Goal: Transaction & Acquisition: Purchase product/service

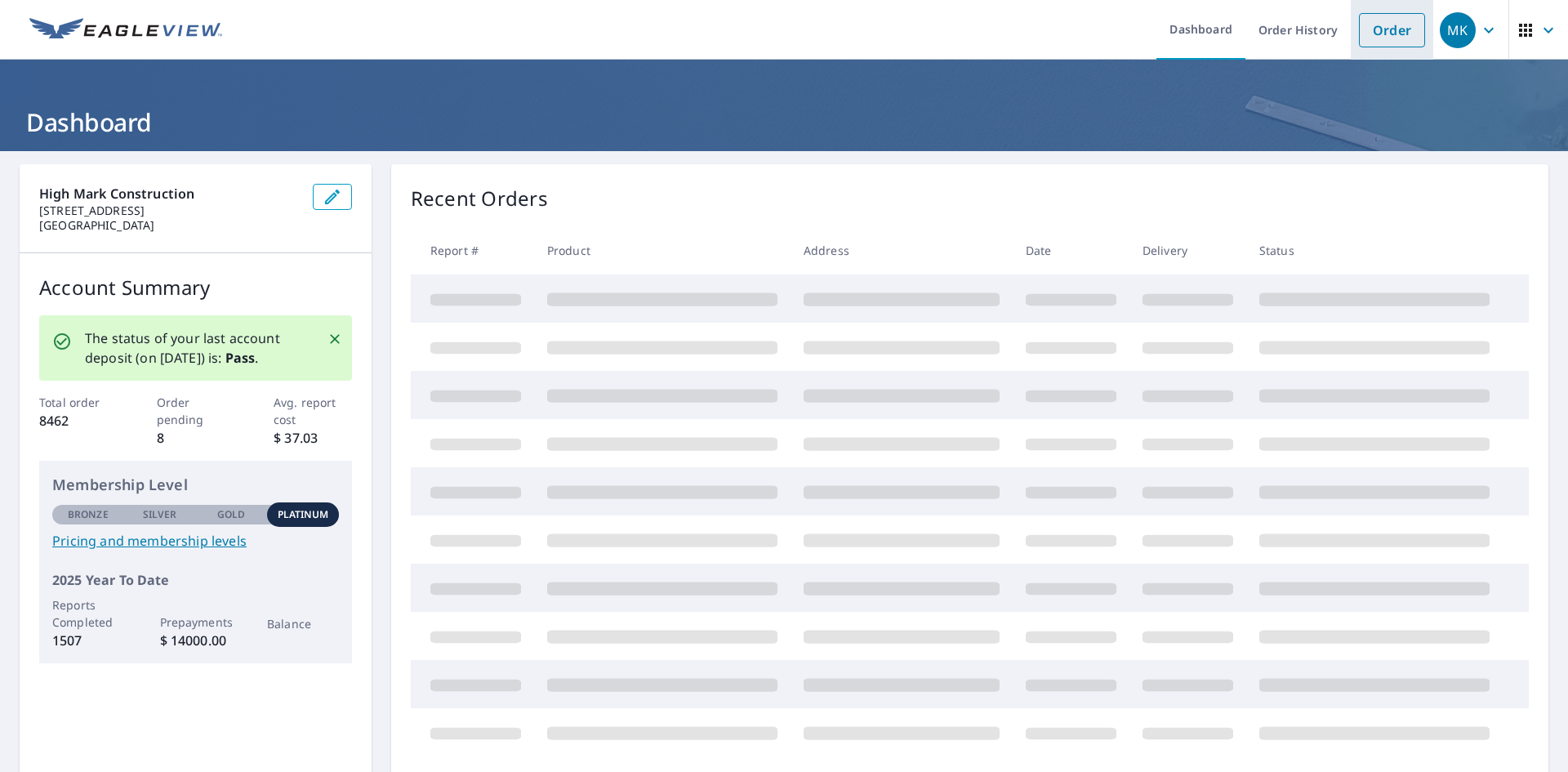
click at [1390, 31] on link "Order" at bounding box center [1392, 30] width 67 height 35
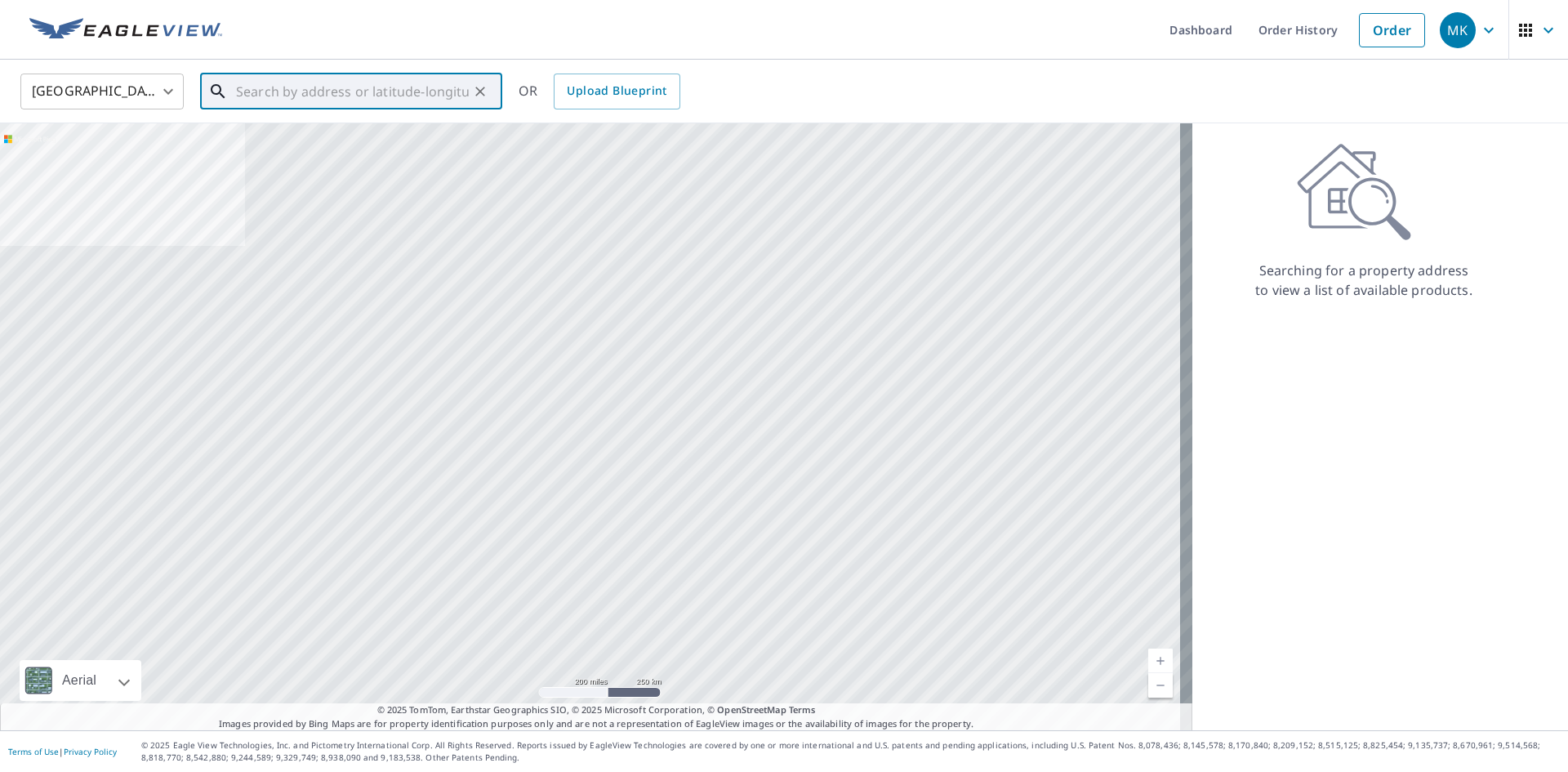
click at [341, 94] on input "text" at bounding box center [352, 91] width 233 height 46
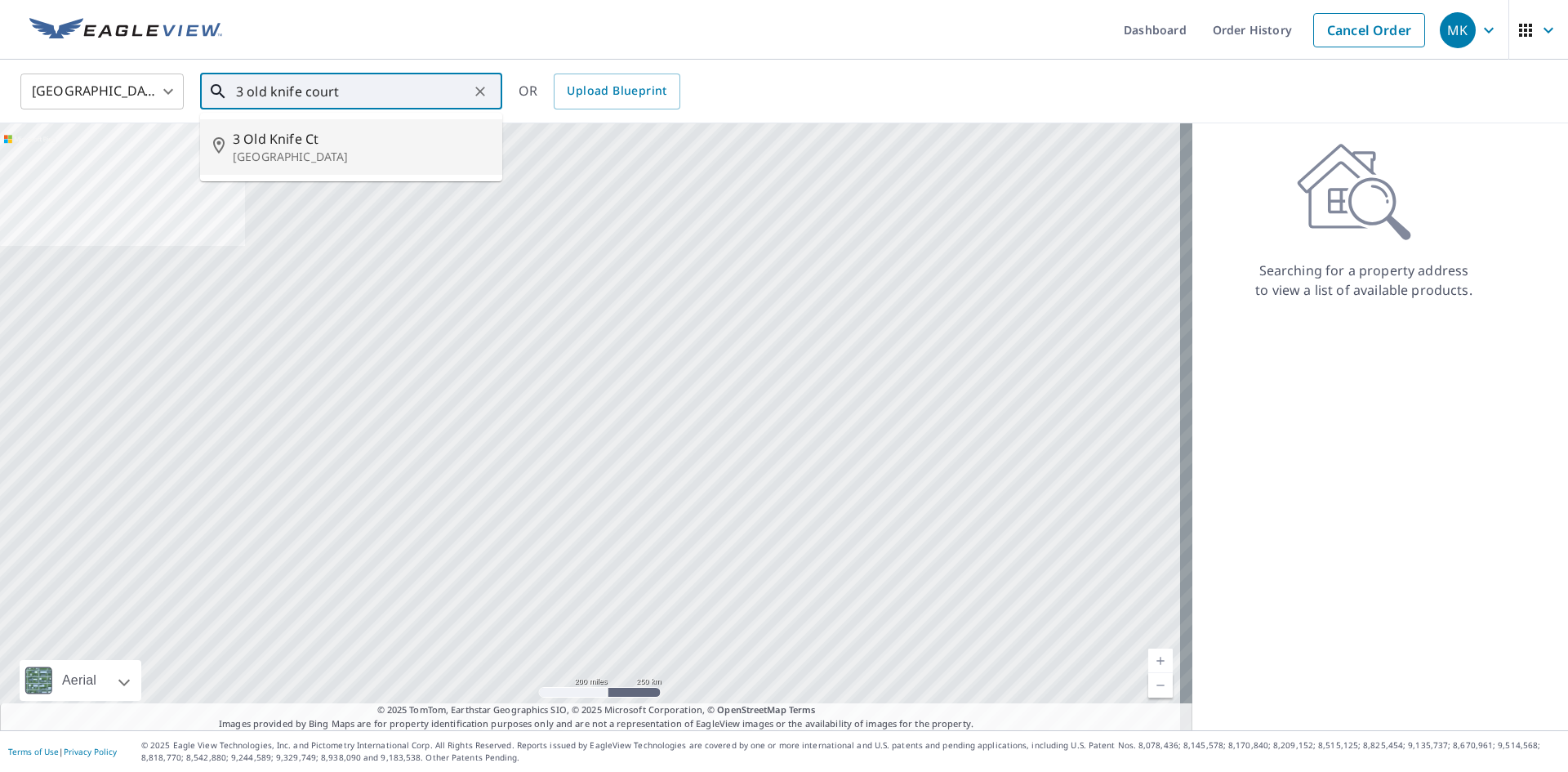
click at [369, 156] on p "[GEOGRAPHIC_DATA]" at bounding box center [360, 156] width 257 height 16
type input "[STREET_ADDRESS]"
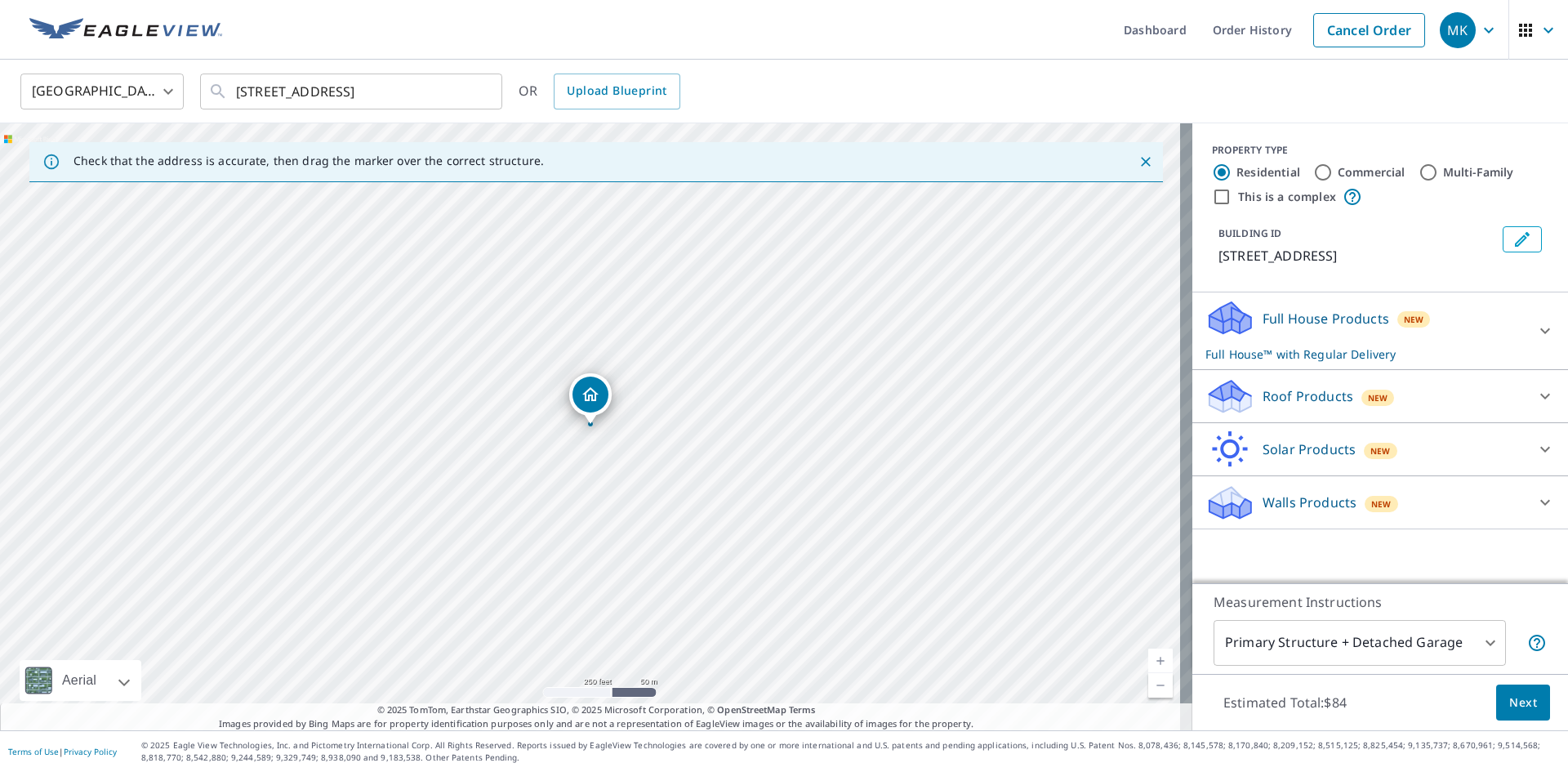
click at [1296, 396] on p "Roof Products" at bounding box center [1308, 396] width 91 height 20
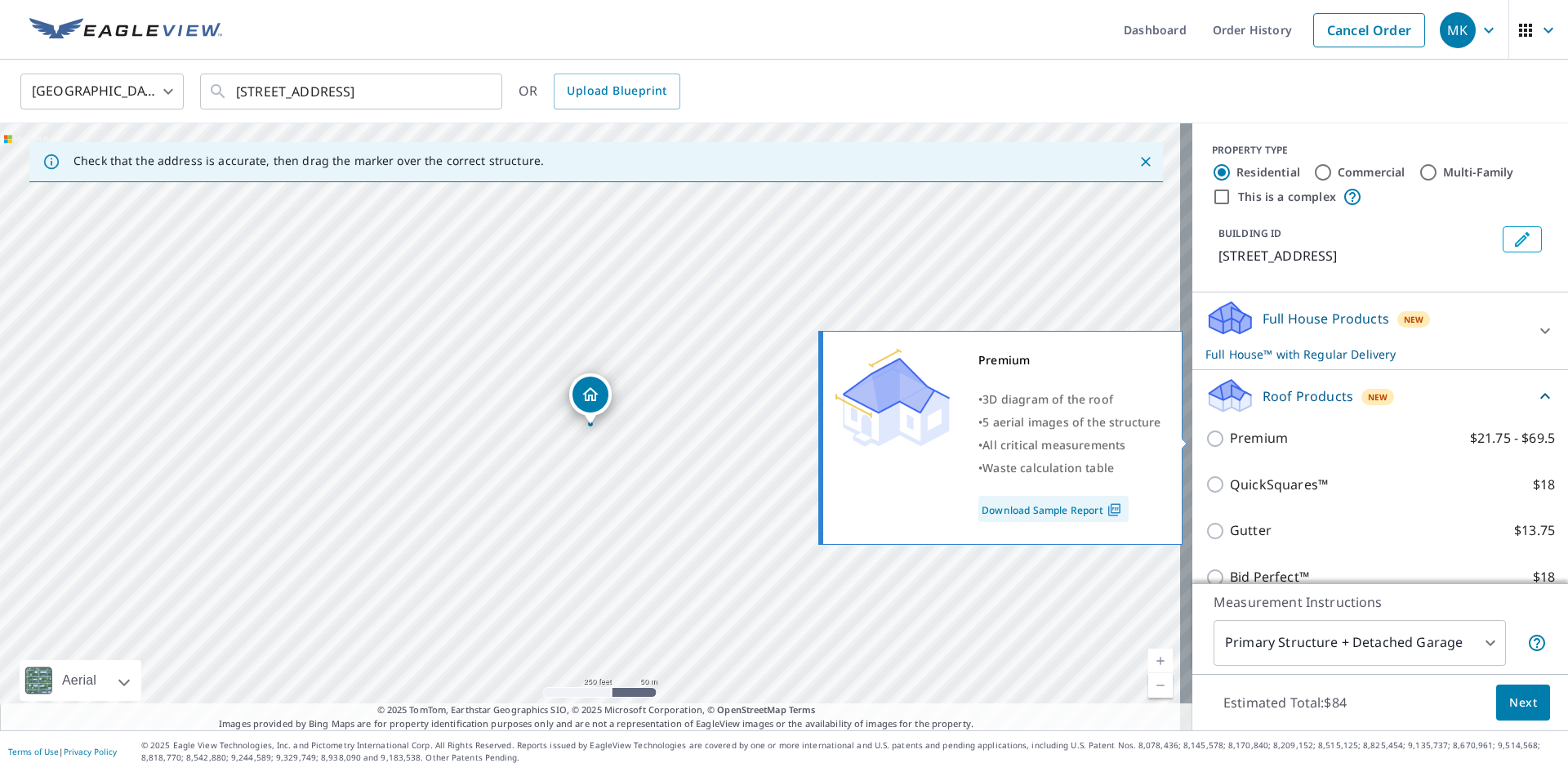
click at [1238, 434] on p "Premium" at bounding box center [1259, 438] width 58 height 21
click at [1230, 434] on input "Premium $21.75 - $69.5" at bounding box center [1218, 438] width 24 height 20
checkbox input "true"
checkbox input "false"
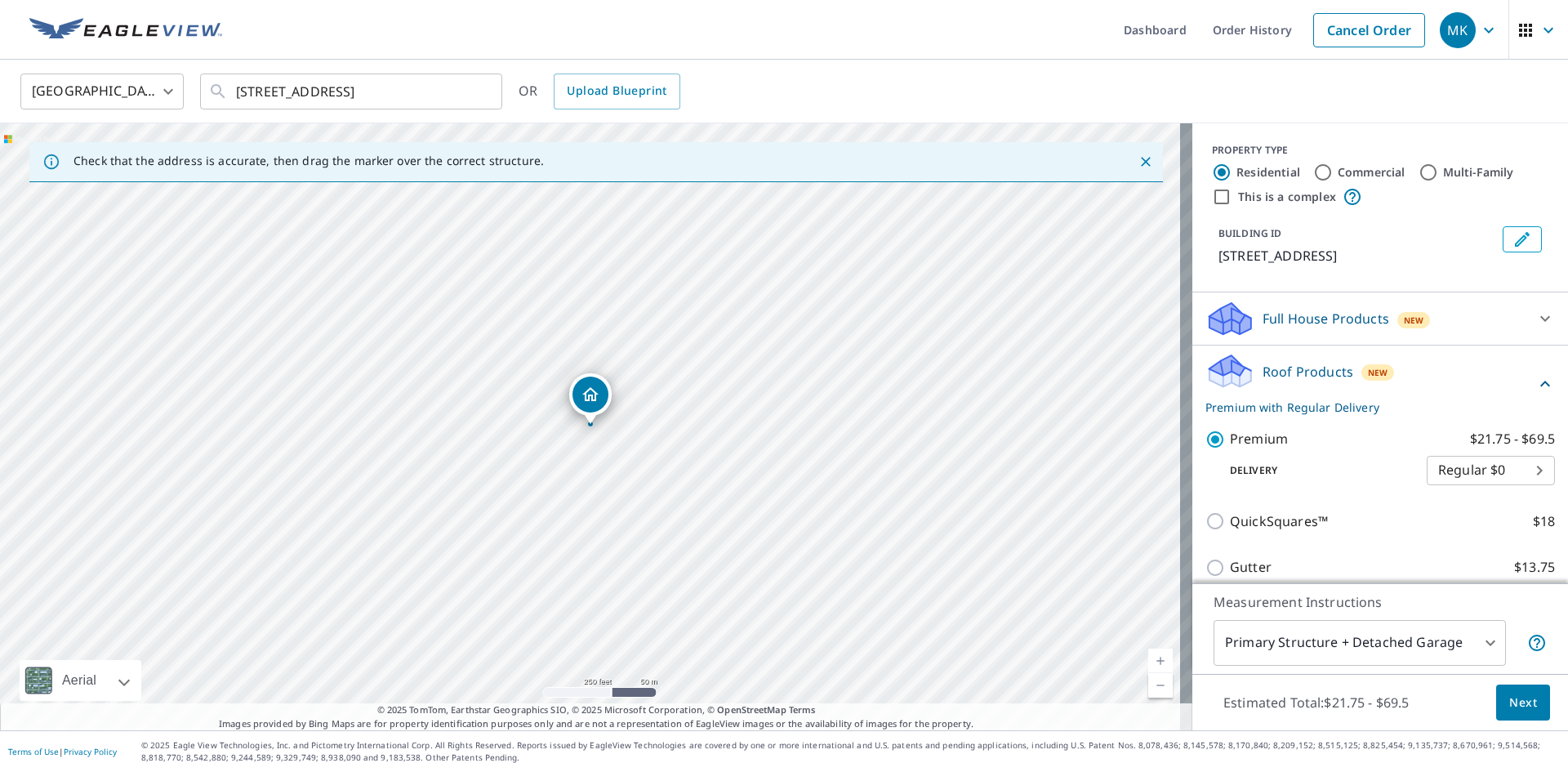
click at [1513, 705] on span "Next" at bounding box center [1523, 703] width 28 height 21
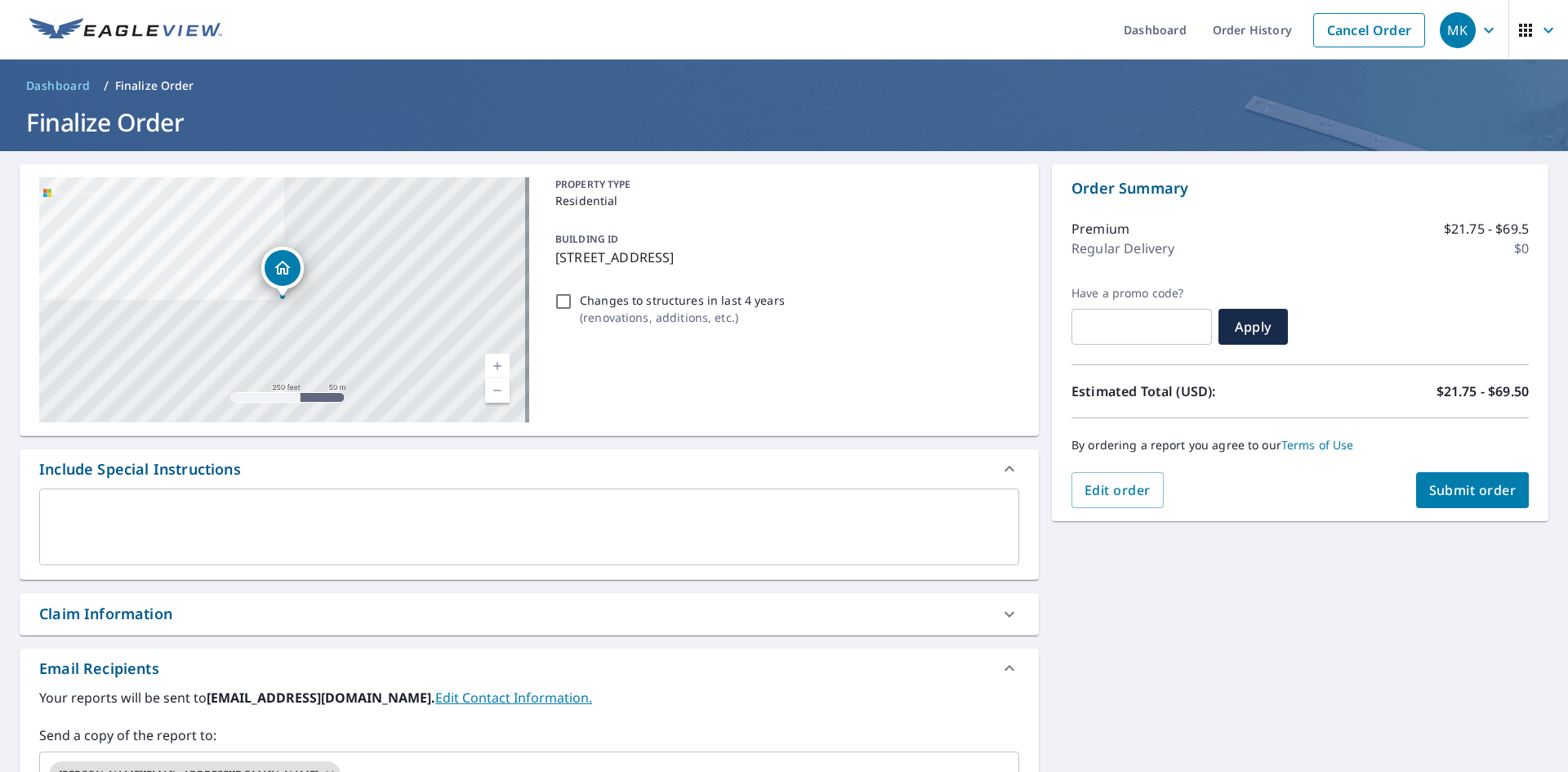
click at [1463, 486] on span "Submit order" at bounding box center [1472, 490] width 87 height 18
checkbox input "true"
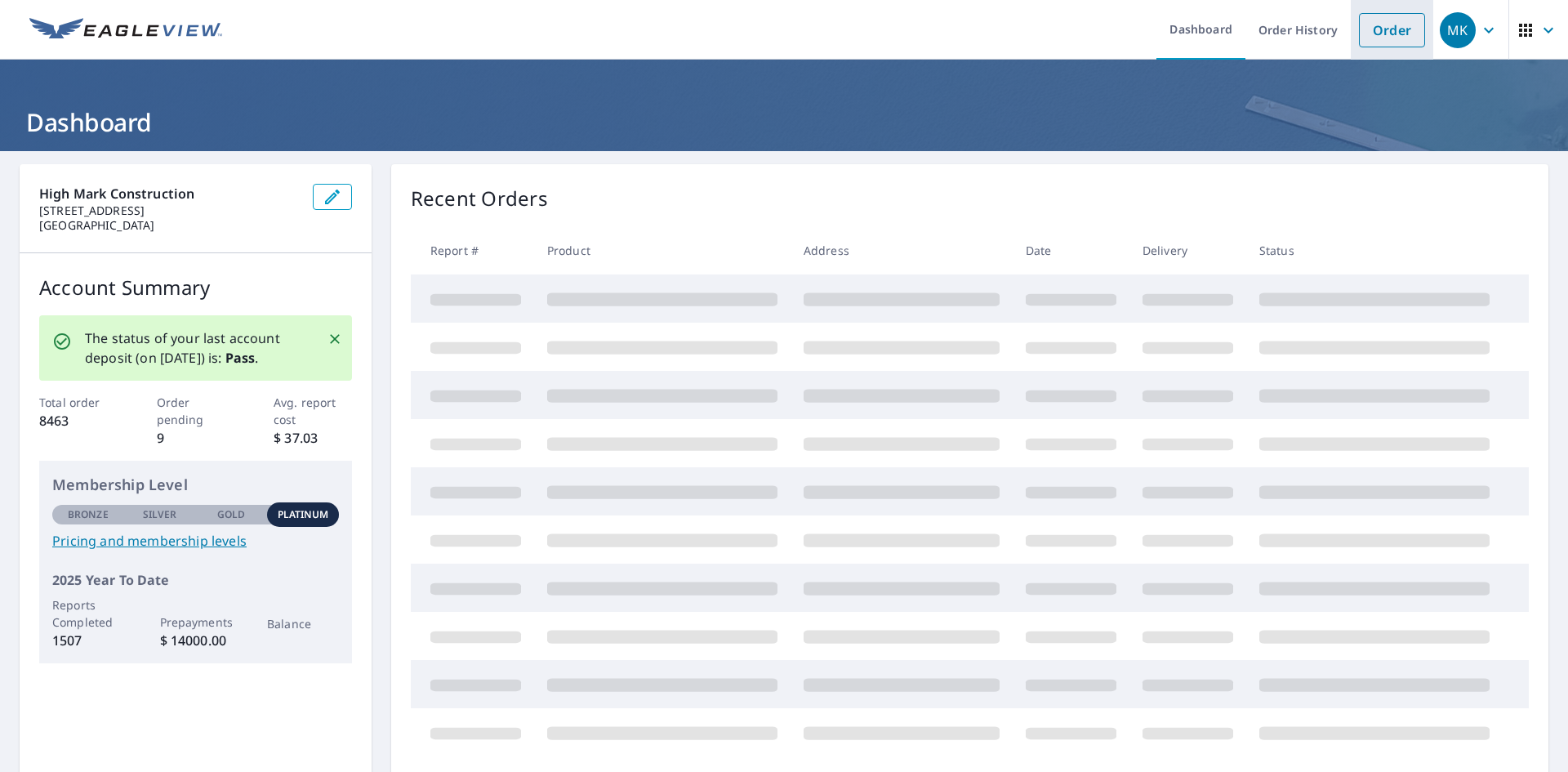
click at [1372, 39] on link "Order" at bounding box center [1392, 30] width 67 height 35
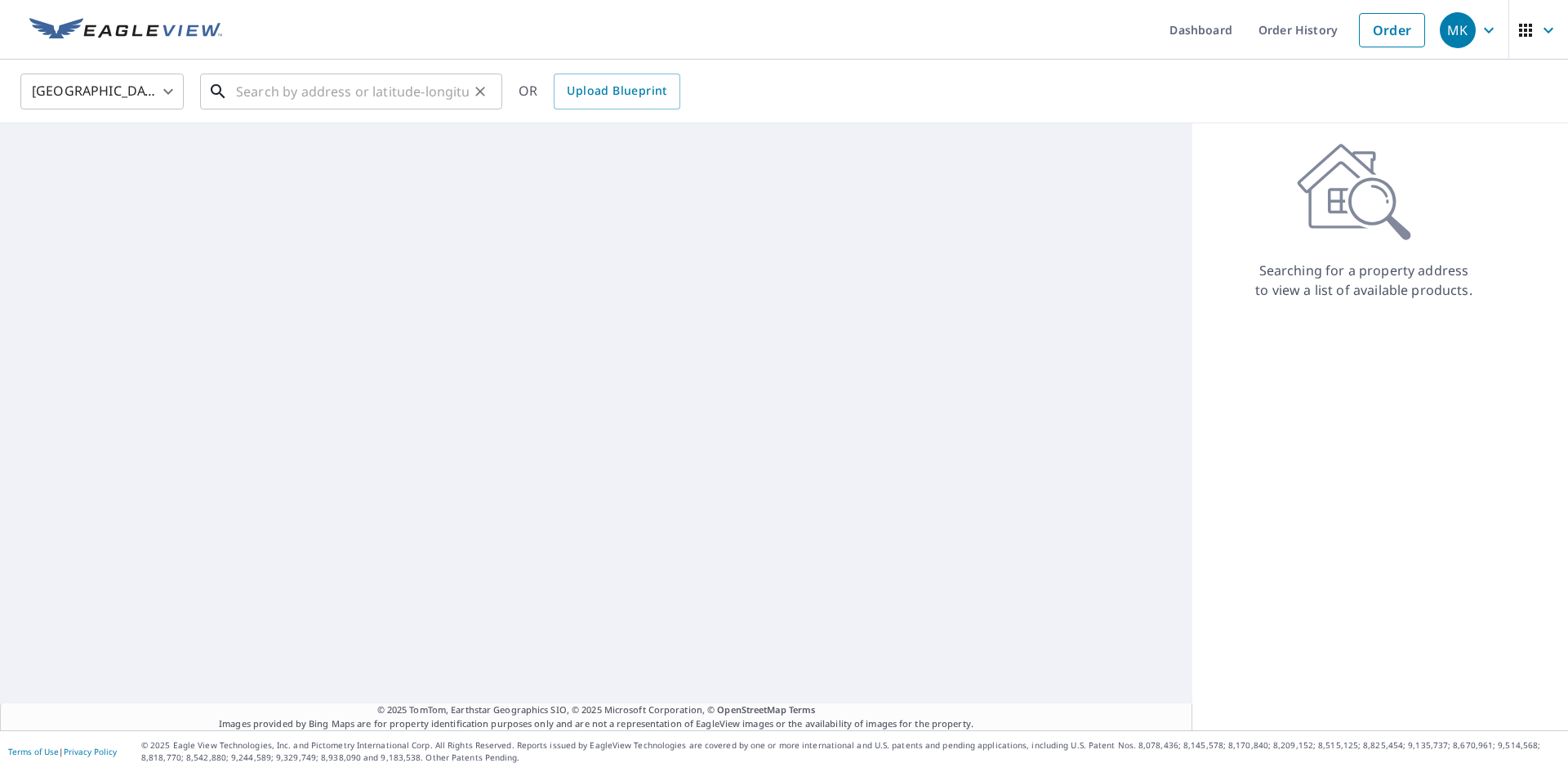
click at [351, 89] on input "text" at bounding box center [352, 91] width 233 height 46
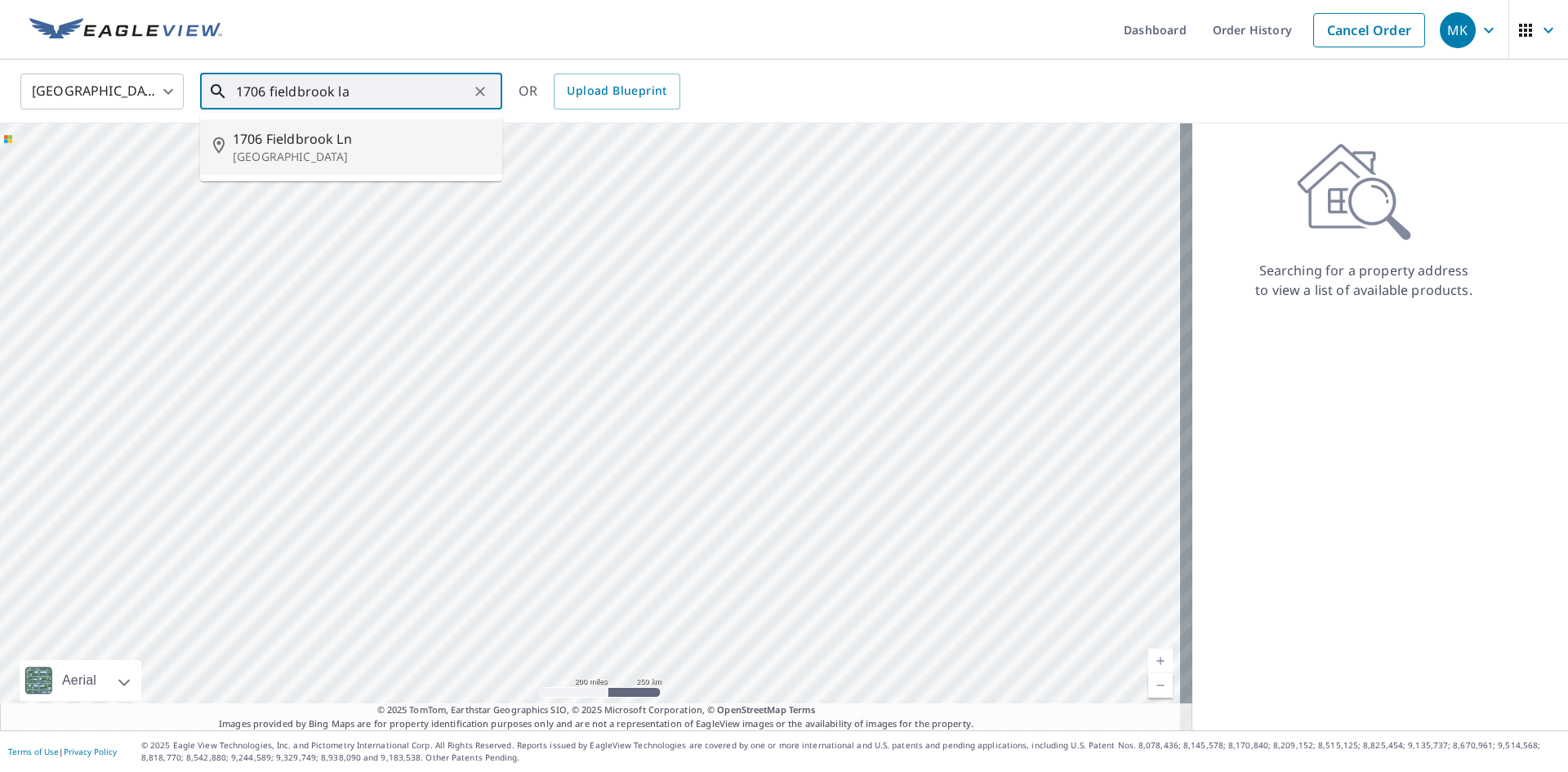
click at [283, 144] on span "1706 Fieldbrook Ln" at bounding box center [360, 138] width 257 height 20
type input "1706 Fieldbrook Ln Mount Airy, MD 21771"
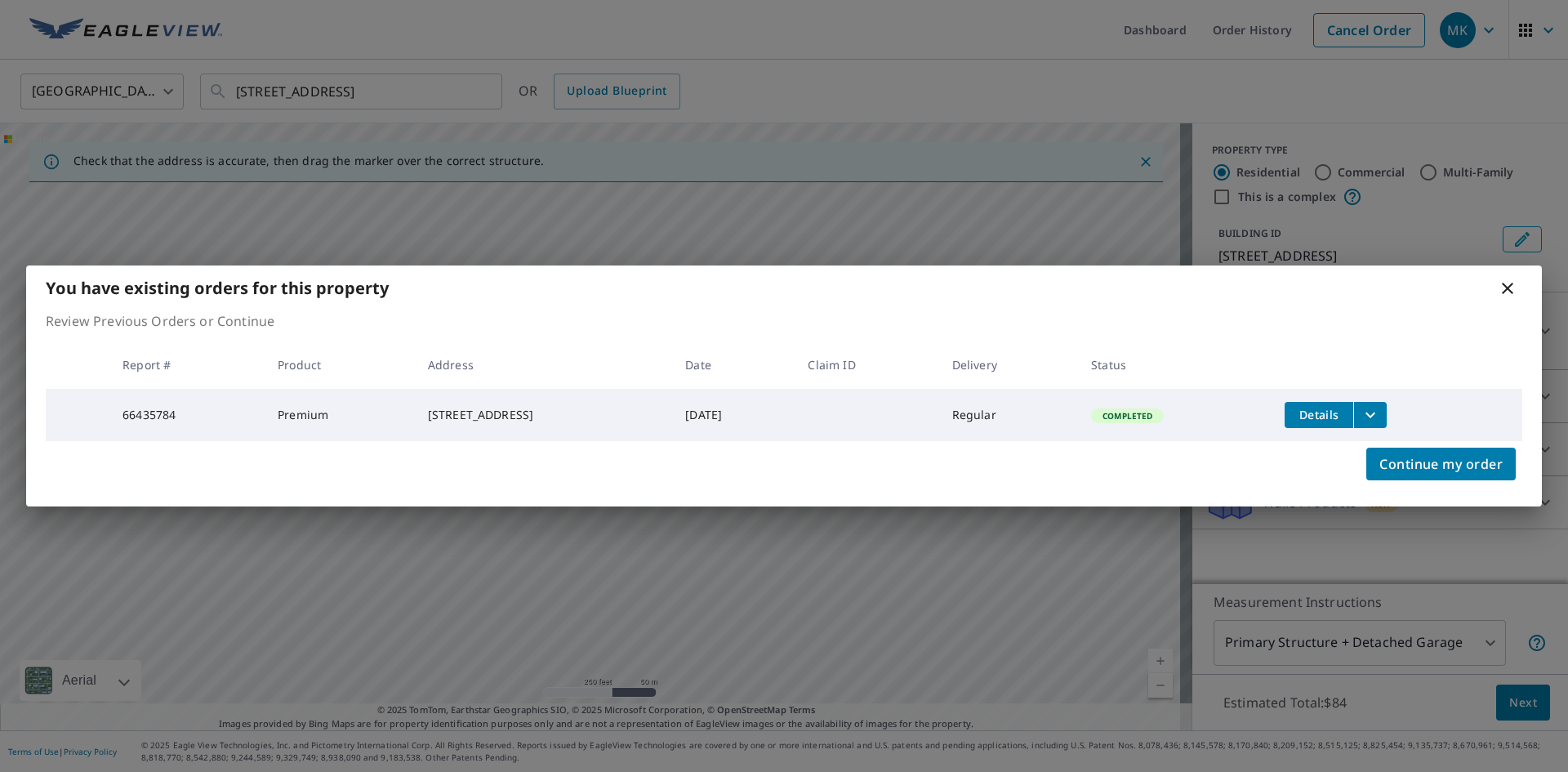
click at [1512, 284] on icon at bounding box center [1507, 288] width 20 height 20
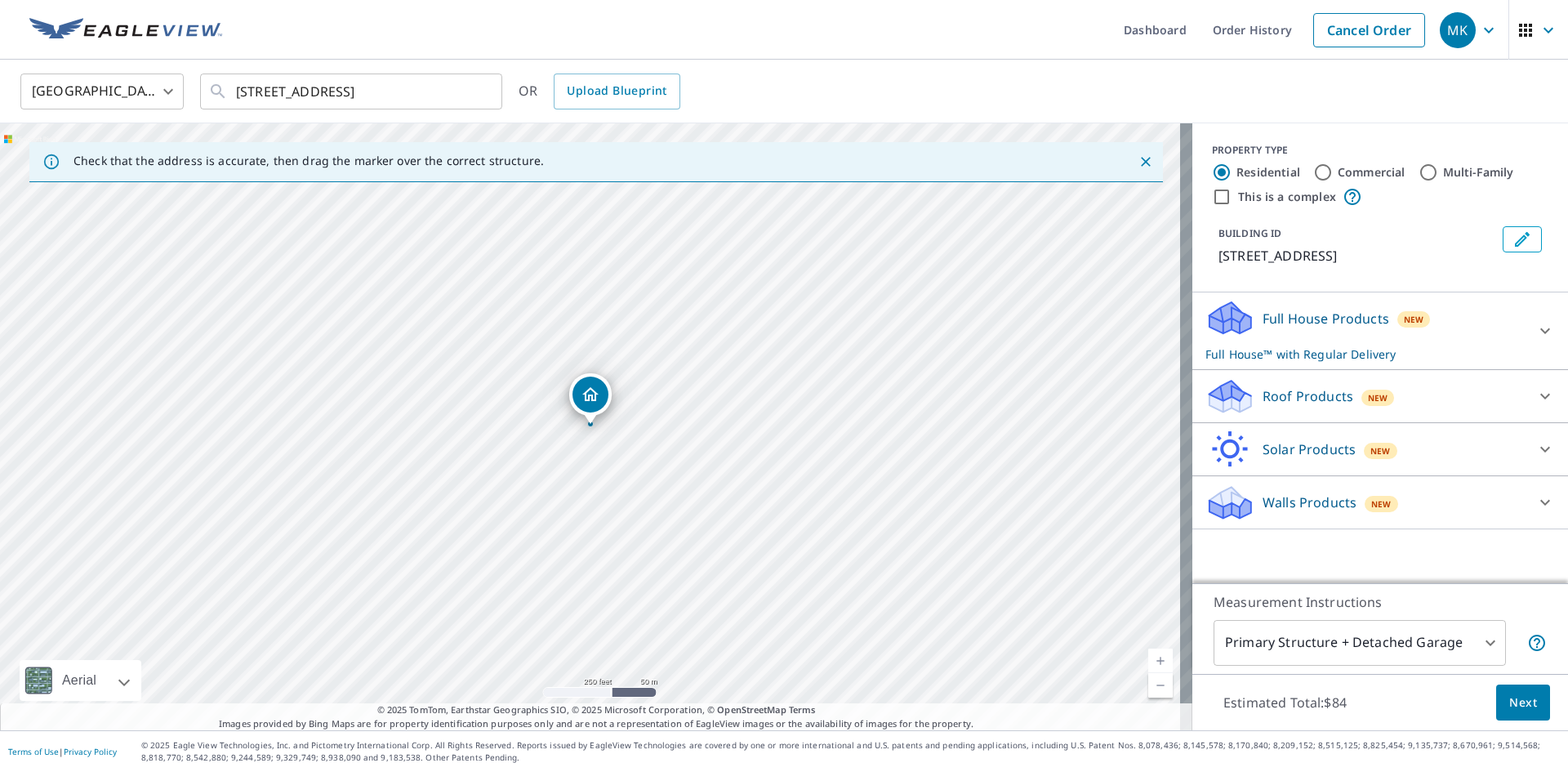
click at [1263, 392] on p "Roof Products" at bounding box center [1308, 396] width 91 height 20
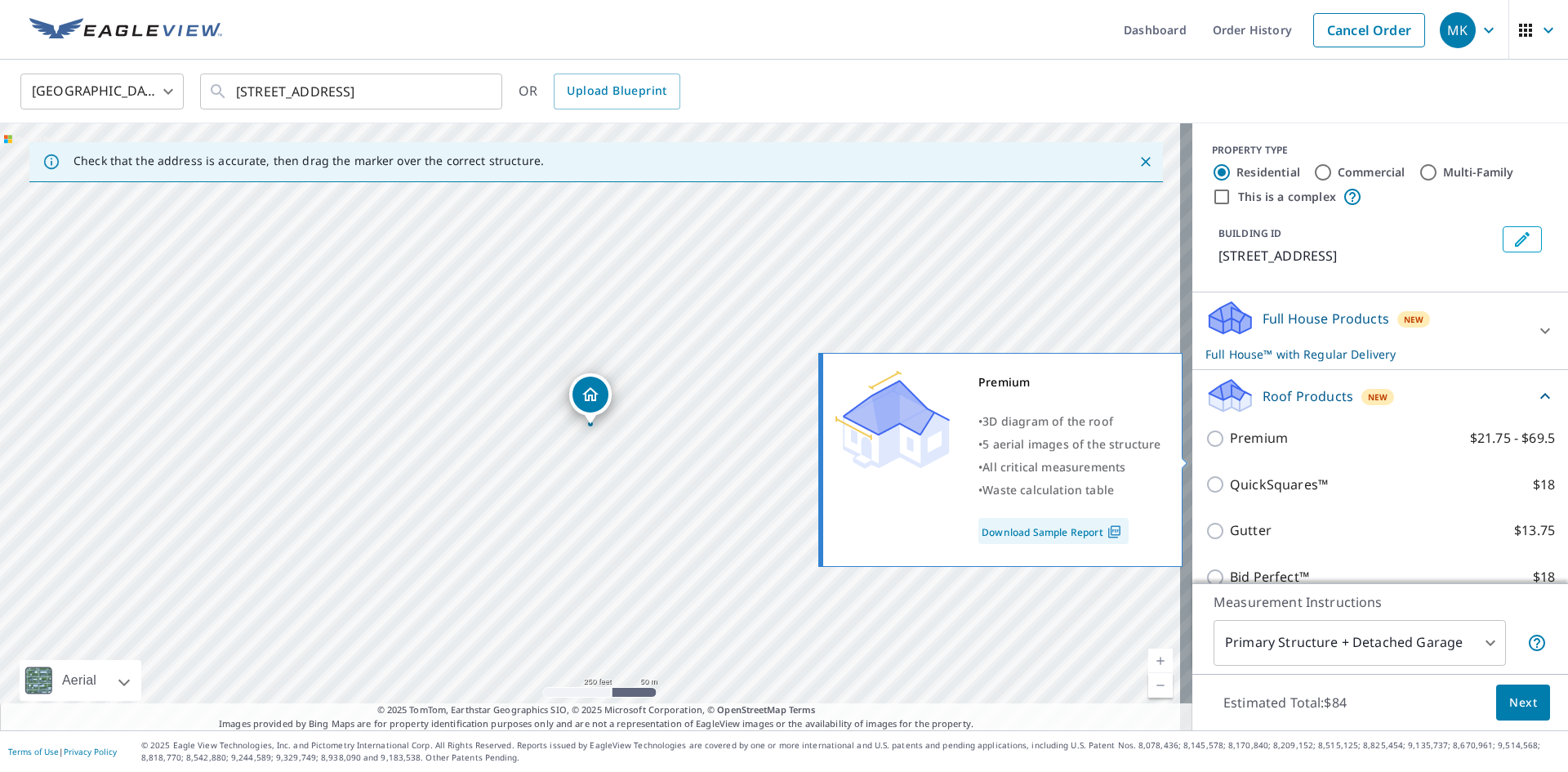
click at [1231, 449] on p "Premium" at bounding box center [1259, 438] width 58 height 21
click at [1230, 449] on input "Premium $21.75 - $69.5" at bounding box center [1218, 438] width 24 height 20
checkbox input "true"
checkbox input "false"
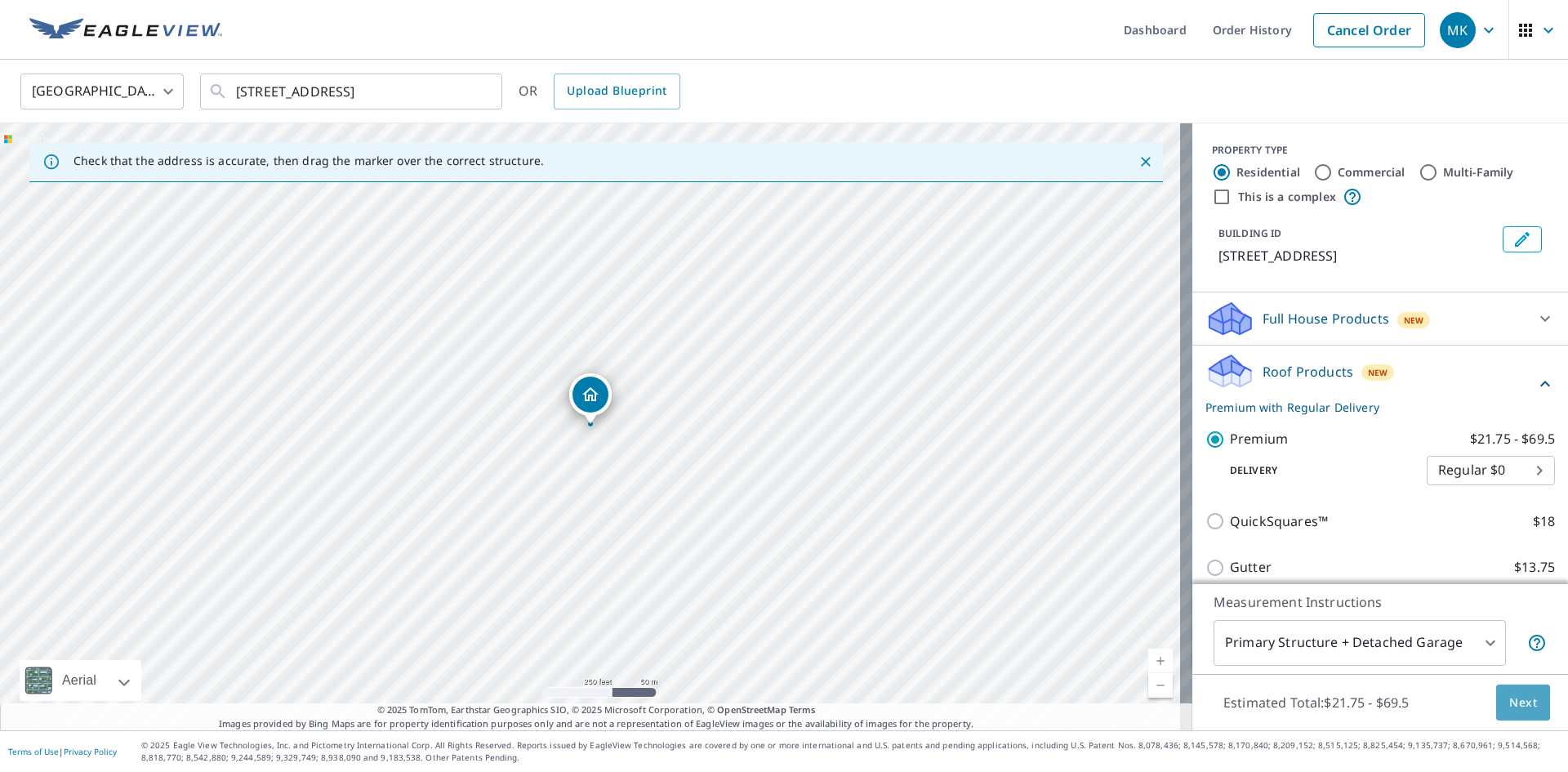
click at [1527, 702] on button "Next" at bounding box center [1523, 703] width 54 height 37
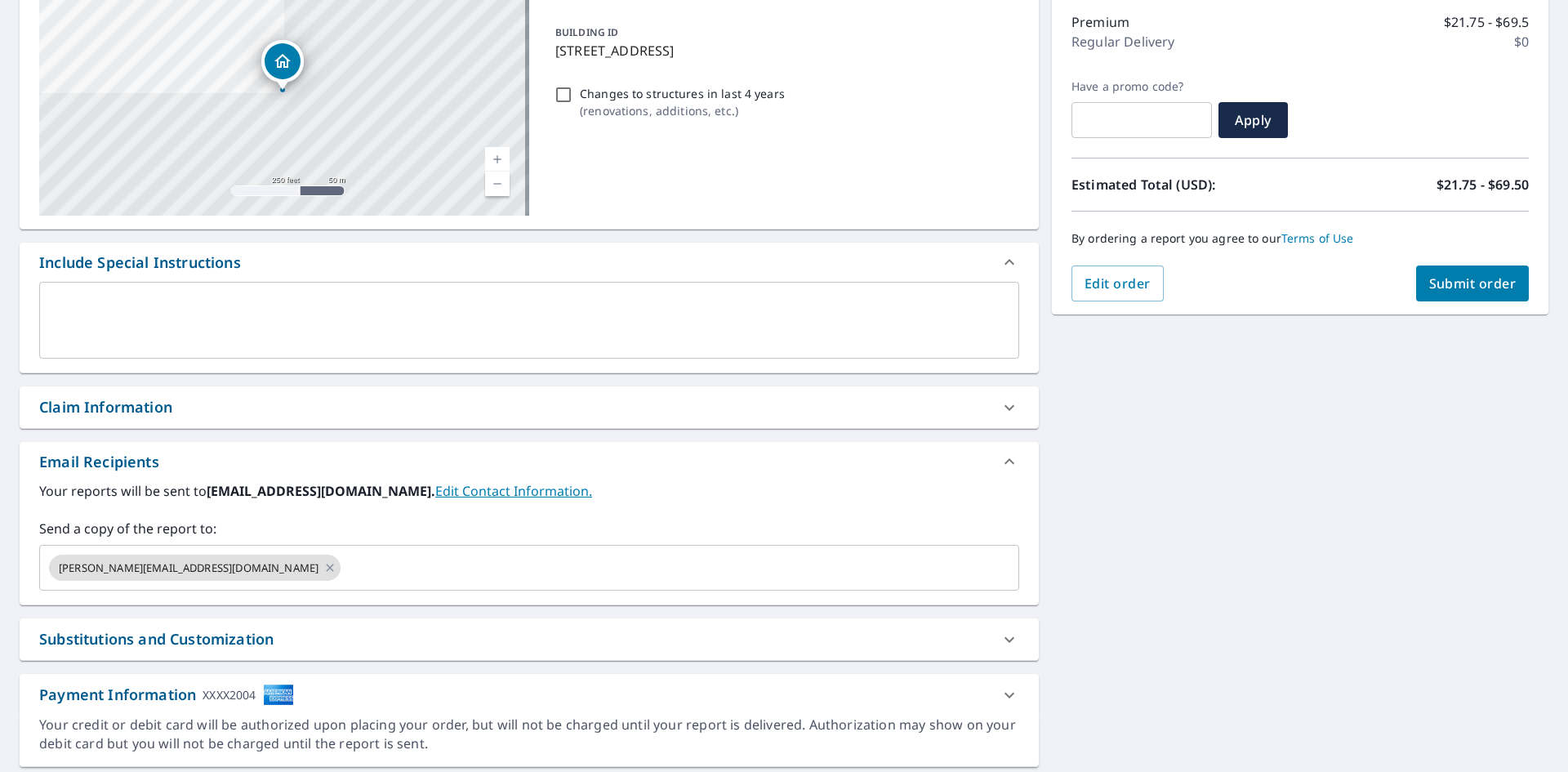
scroll to position [257, 0]
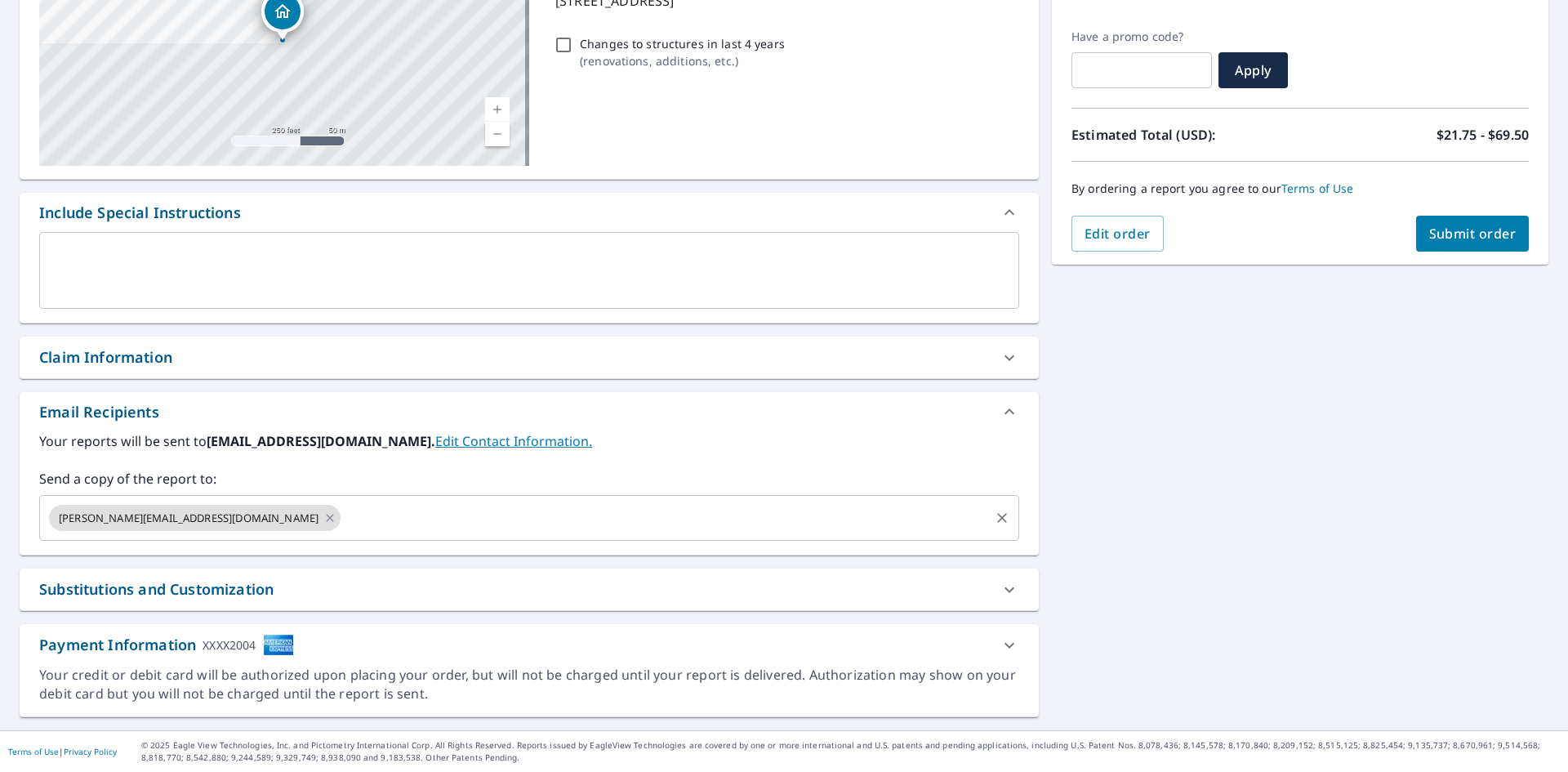
click at [450, 512] on input "text" at bounding box center [665, 518] width 644 height 31
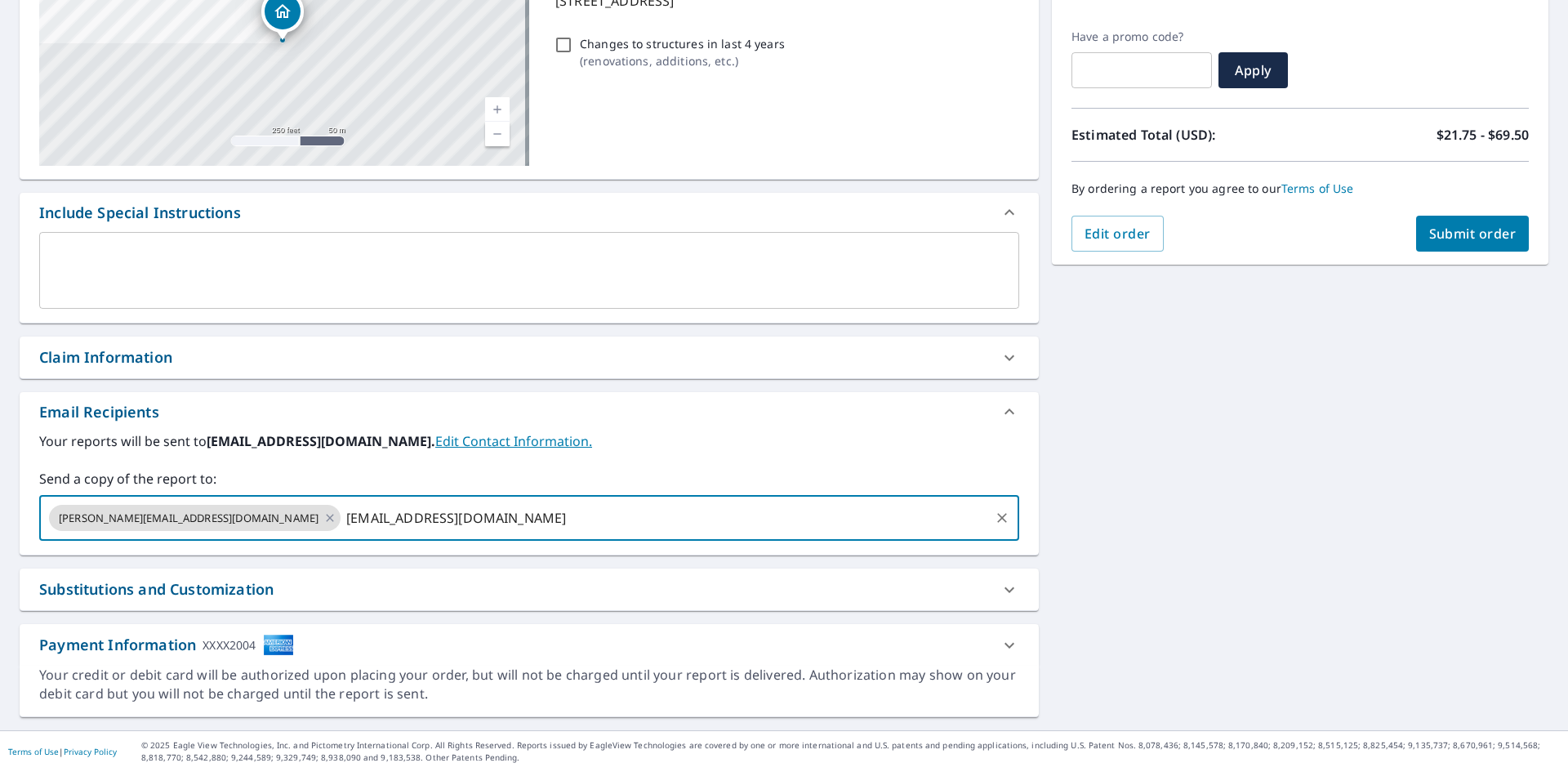
type input "kleonard@highmarkconstruction.com"
click at [1472, 241] on span "Submit order" at bounding box center [1472, 233] width 87 height 18
checkbox input "true"
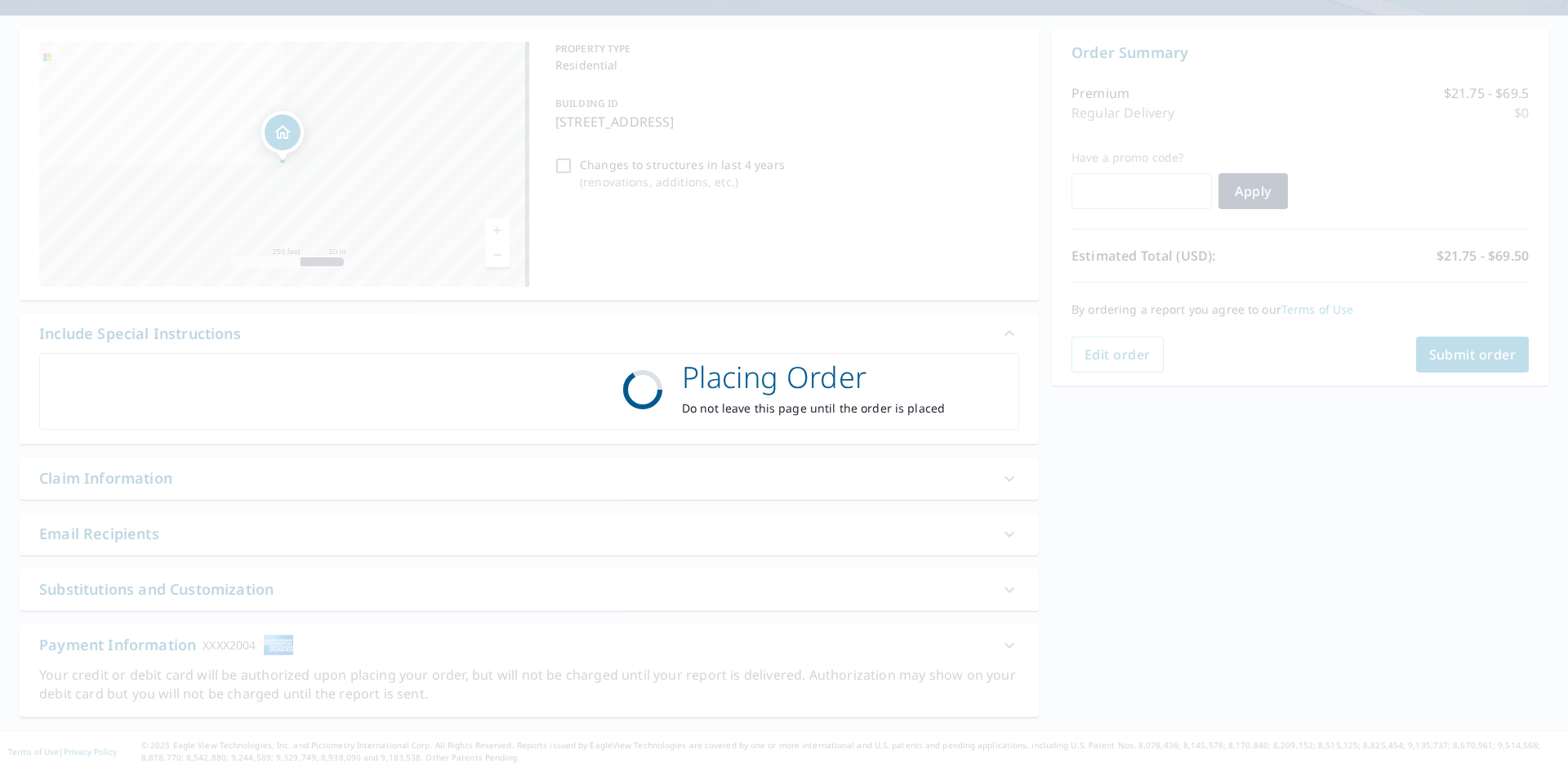
scroll to position [136, 0]
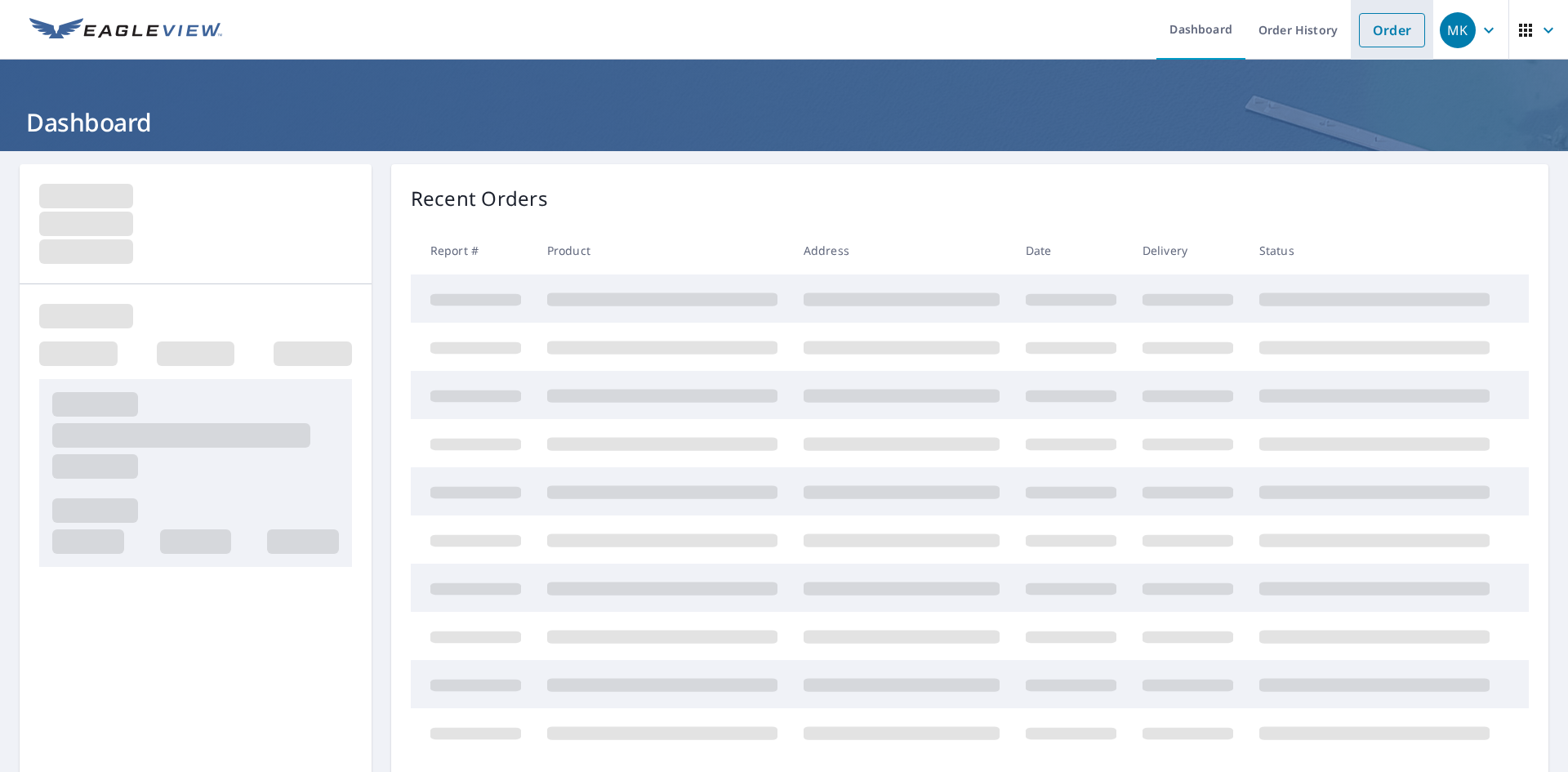
click at [1380, 37] on link "Order" at bounding box center [1392, 30] width 67 height 35
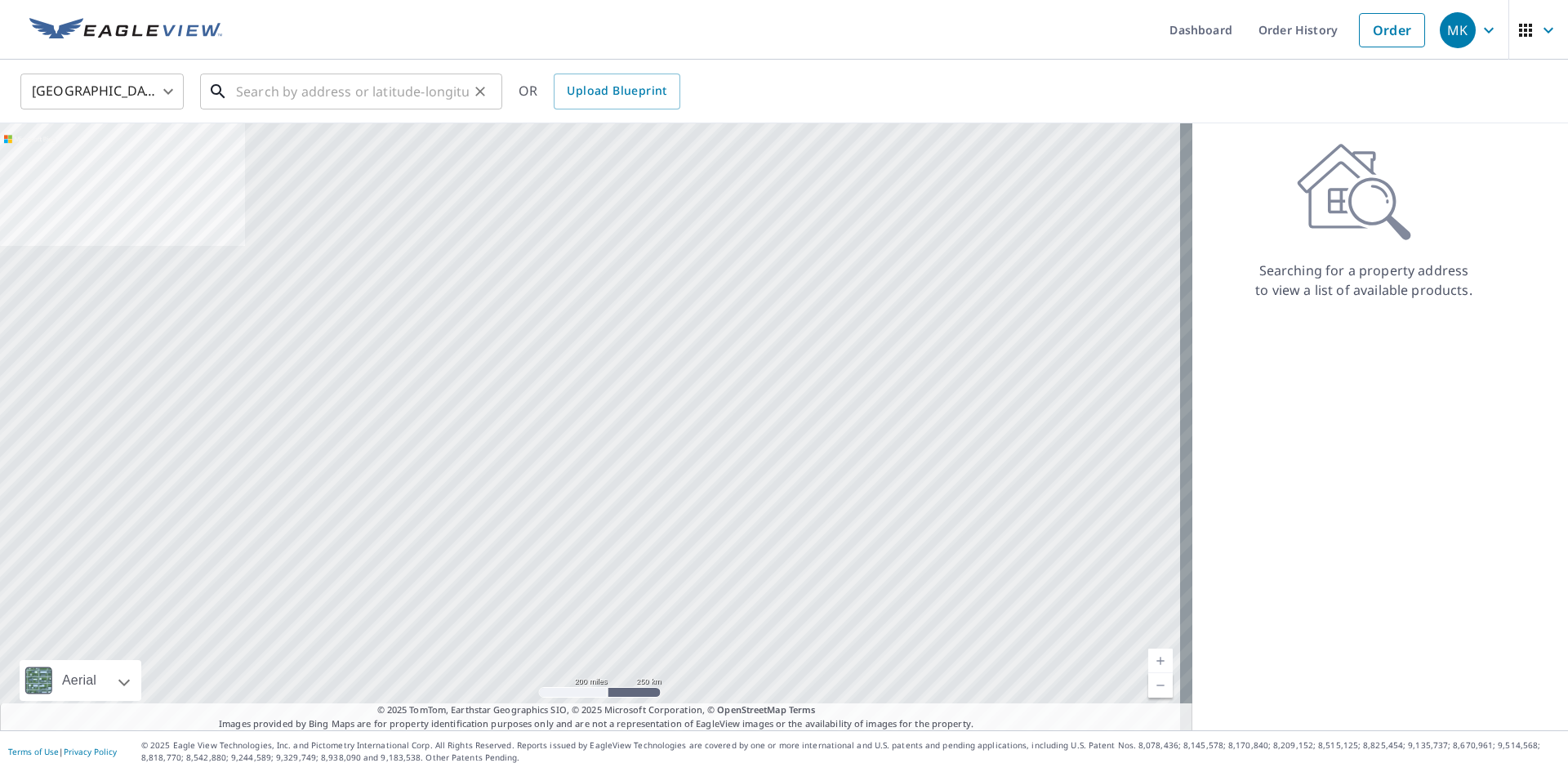
click at [277, 89] on input "text" at bounding box center [352, 91] width 233 height 46
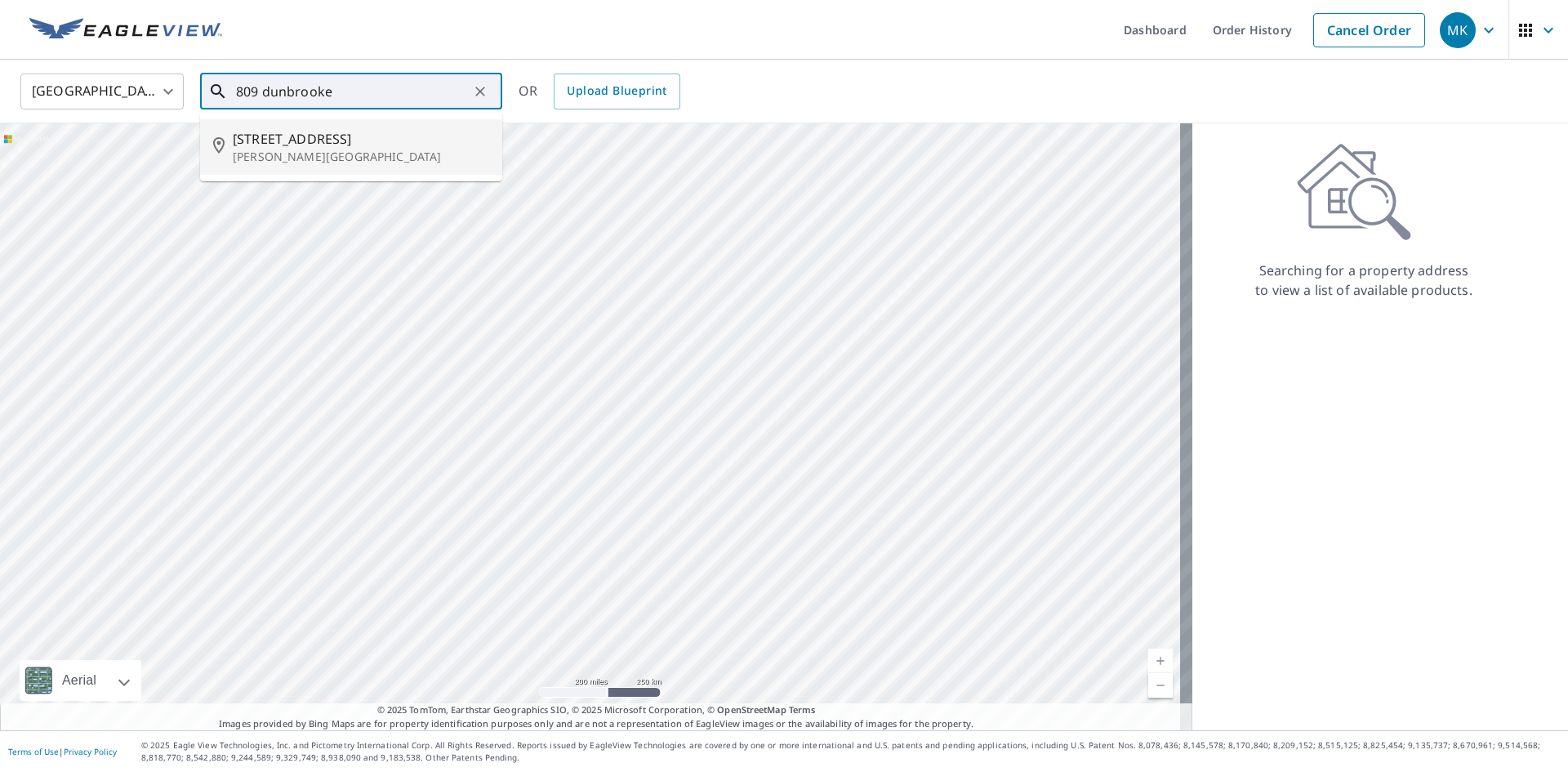
click at [355, 162] on p "Frederick, MD 21701" at bounding box center [360, 156] width 257 height 16
type input "809 Dunbrooke Ct Frederick, MD 21701"
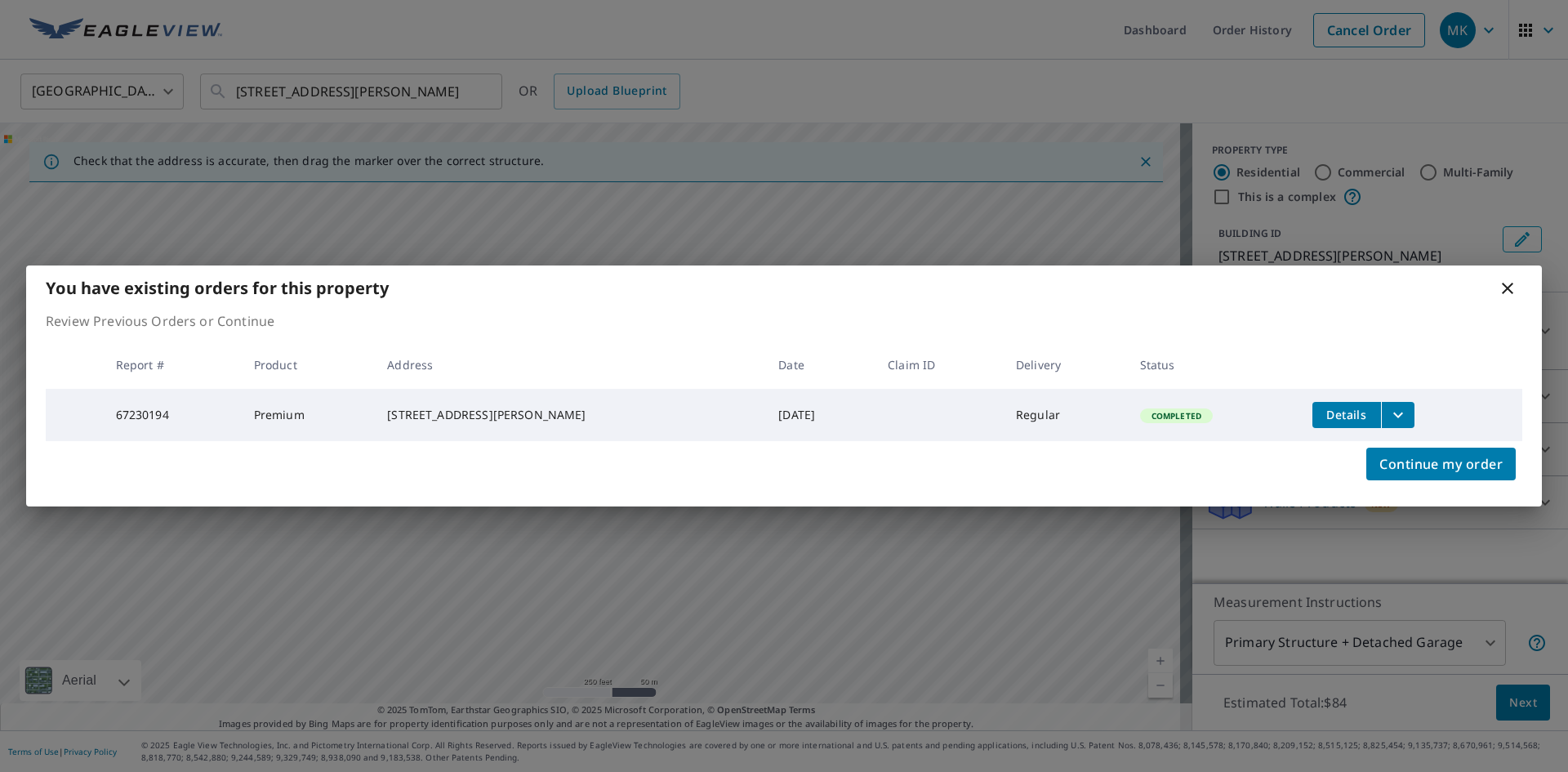
click at [1508, 285] on icon at bounding box center [1507, 288] width 20 height 20
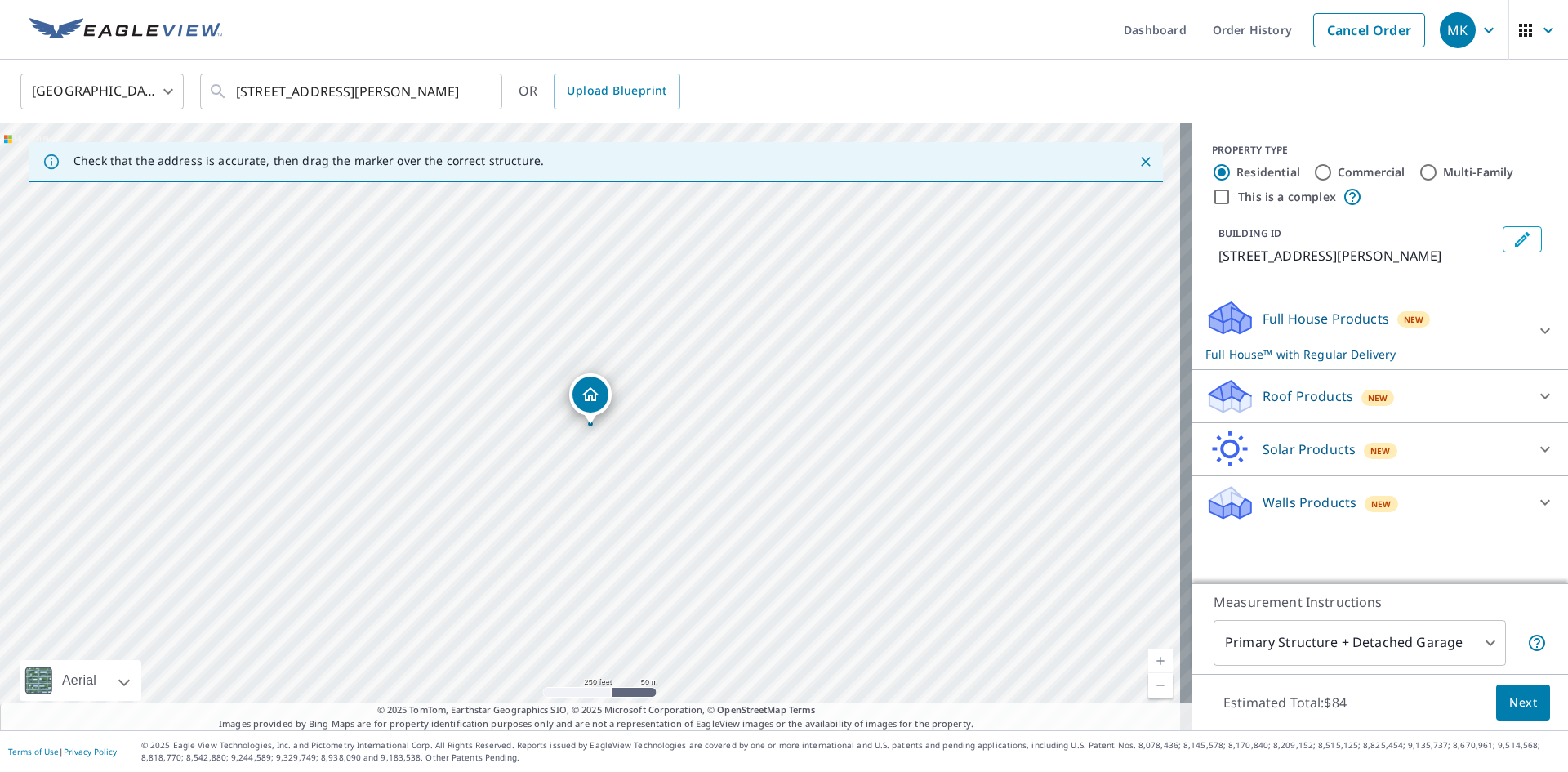
click at [1308, 392] on p "Roof Products" at bounding box center [1308, 396] width 91 height 20
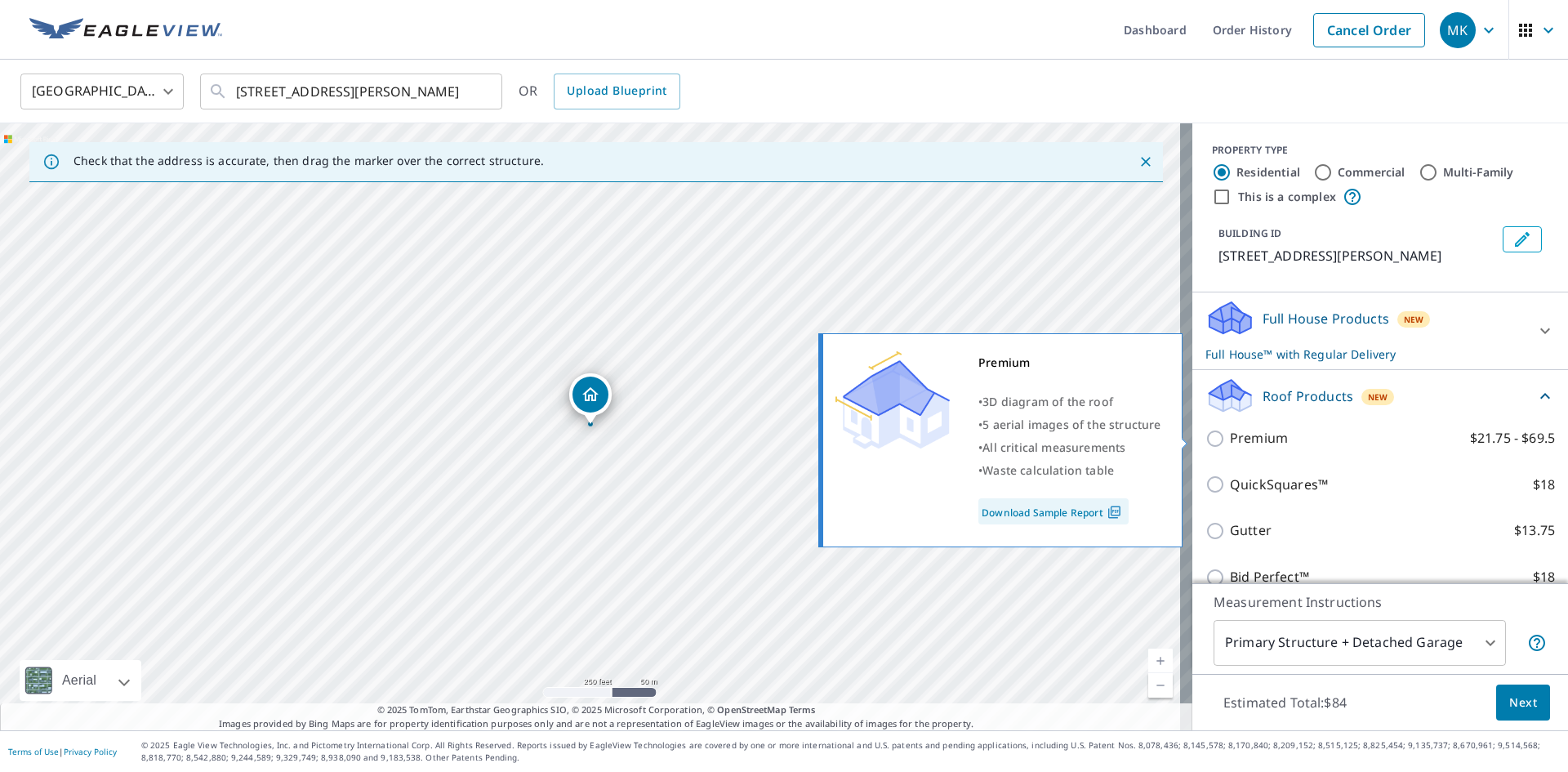
click at [1257, 437] on p "Premium" at bounding box center [1259, 438] width 58 height 21
click at [1230, 437] on input "Premium $21.75 - $69.5" at bounding box center [1218, 438] width 24 height 20
checkbox input "true"
checkbox input "false"
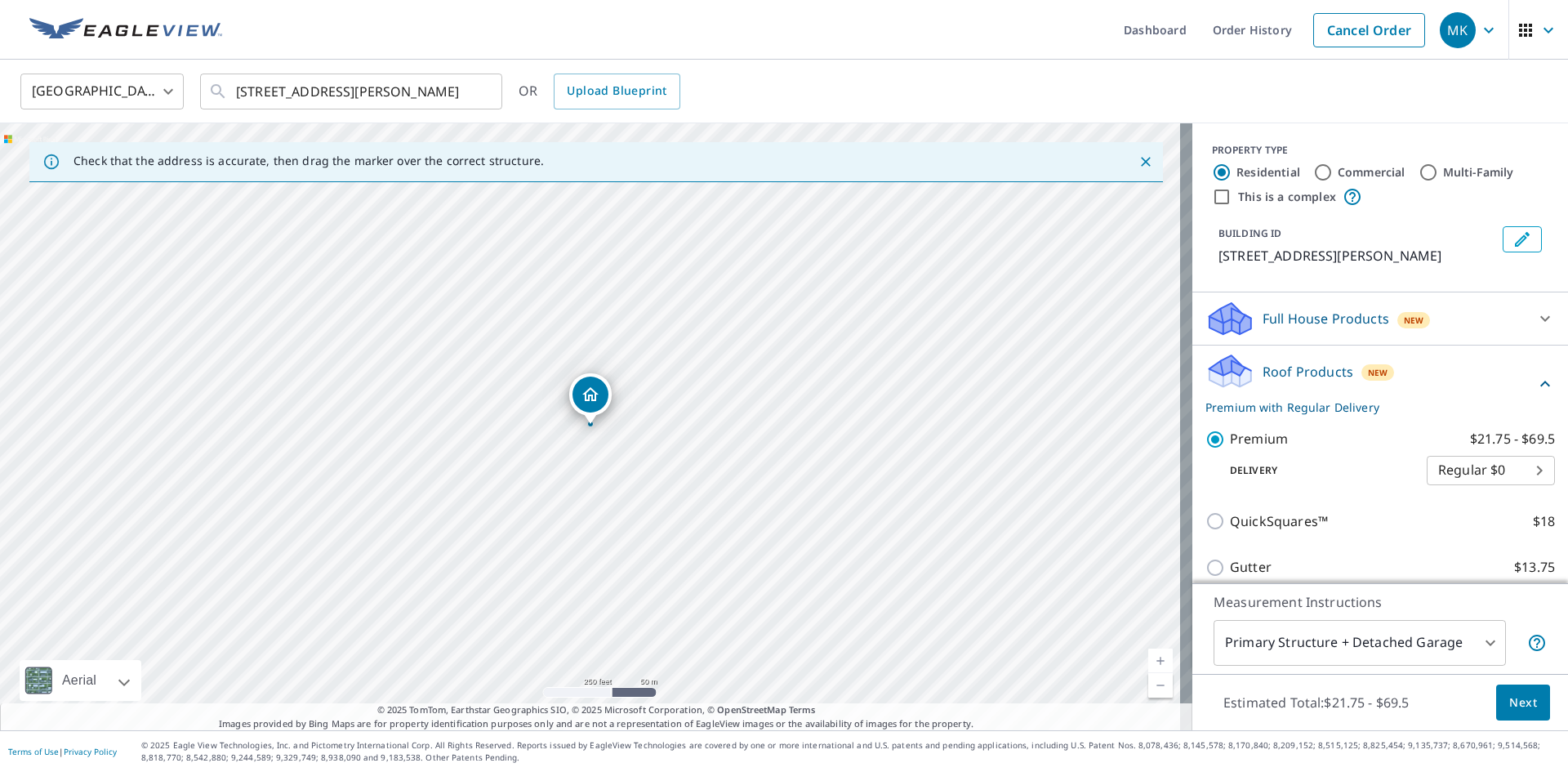
click at [1511, 692] on span "Next" at bounding box center [1523, 703] width 28 height 21
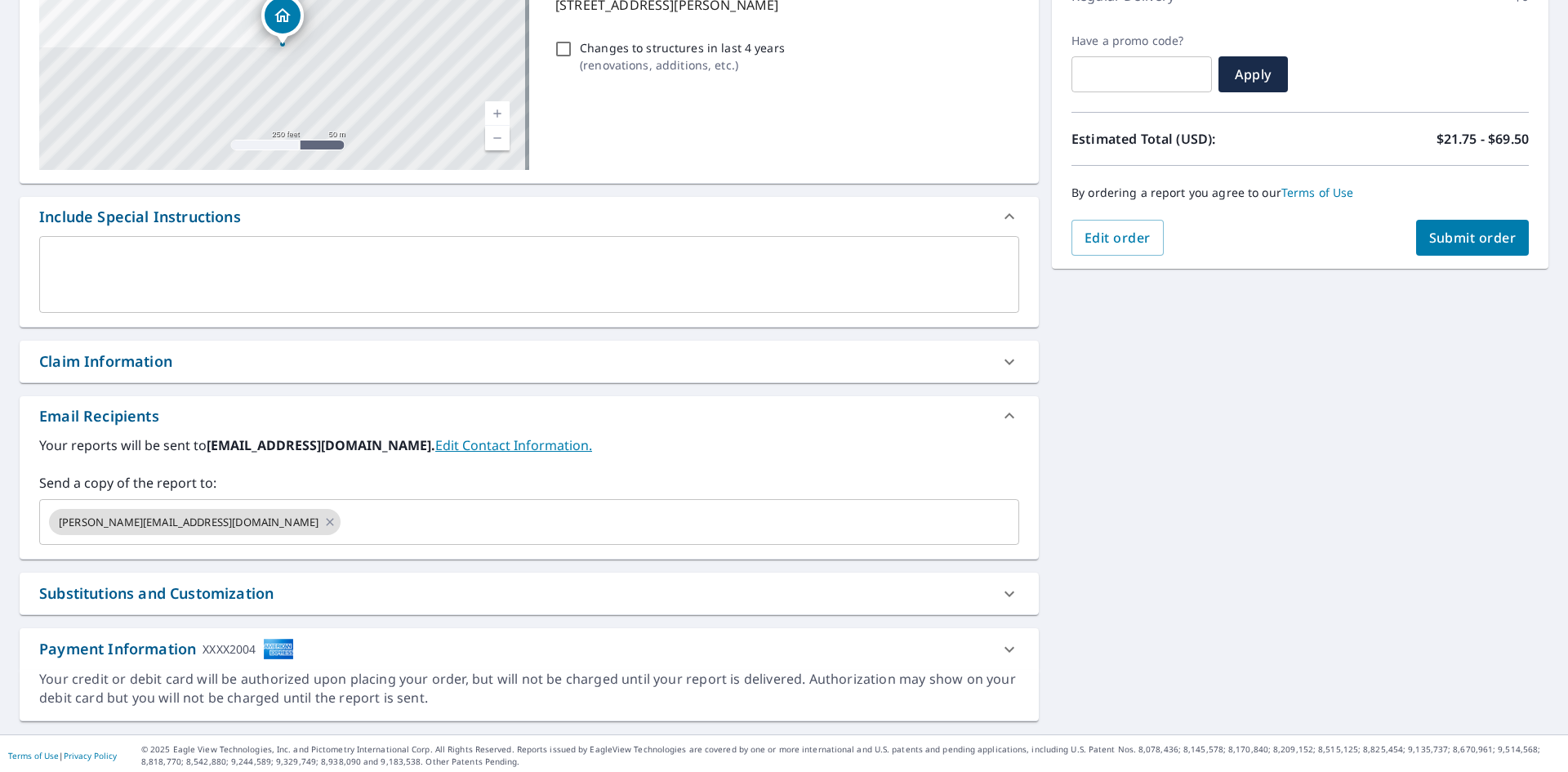
scroll to position [257, 0]
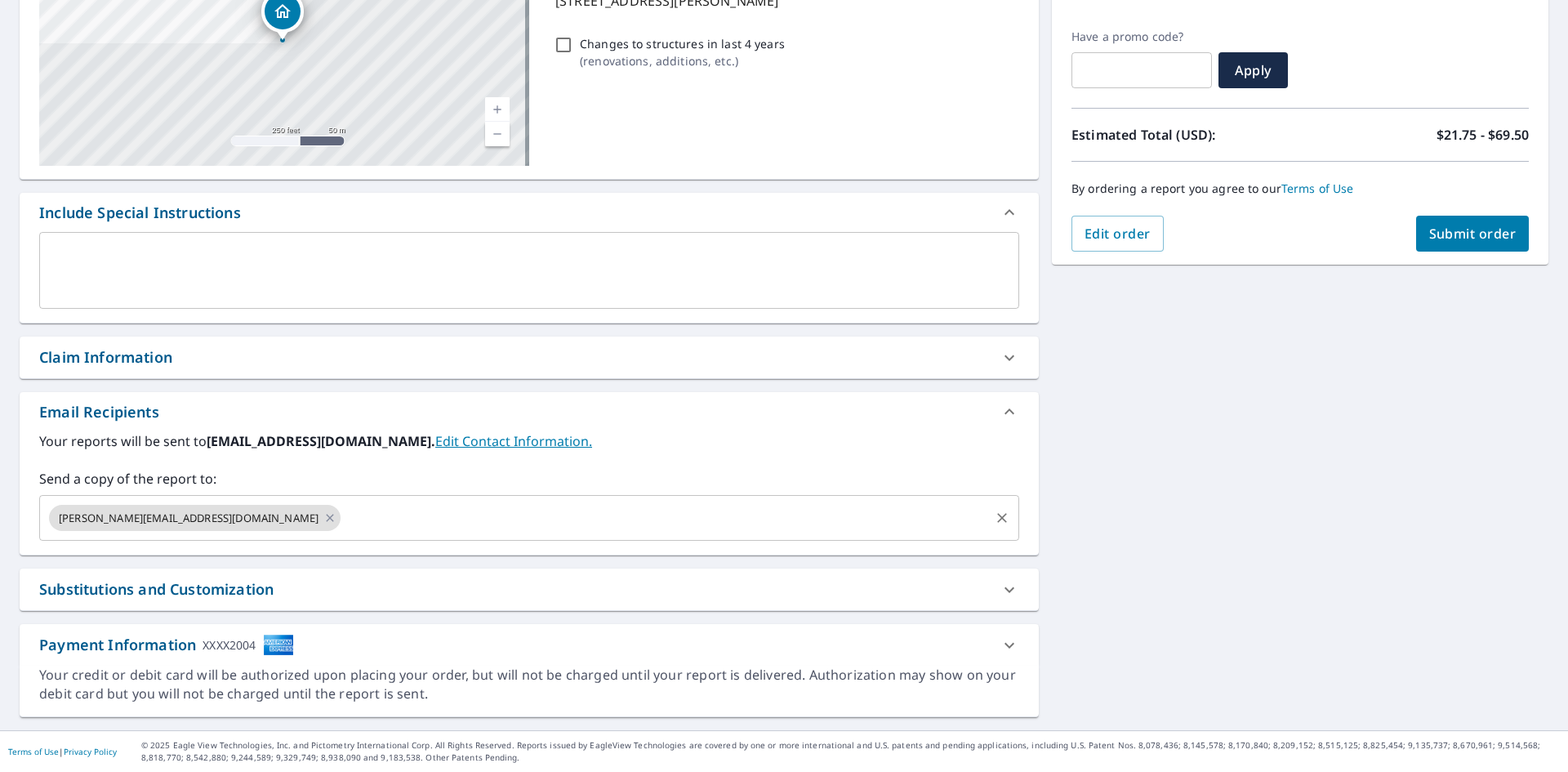
click at [481, 527] on input "text" at bounding box center [665, 518] width 644 height 31
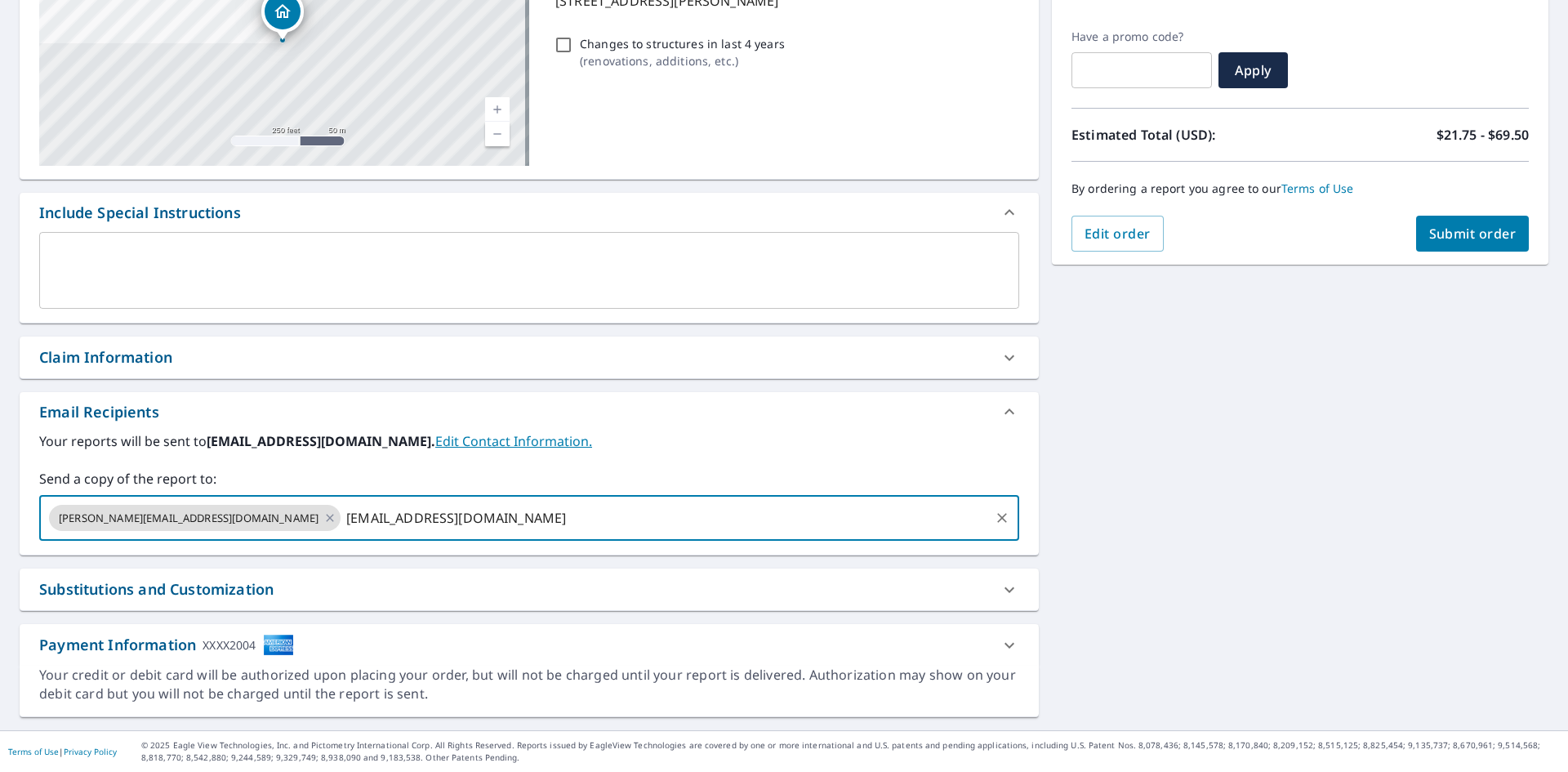
type input "kleonard@highmarkconstruction.com"
click at [1485, 228] on span "Submit order" at bounding box center [1472, 233] width 87 height 18
checkbox input "true"
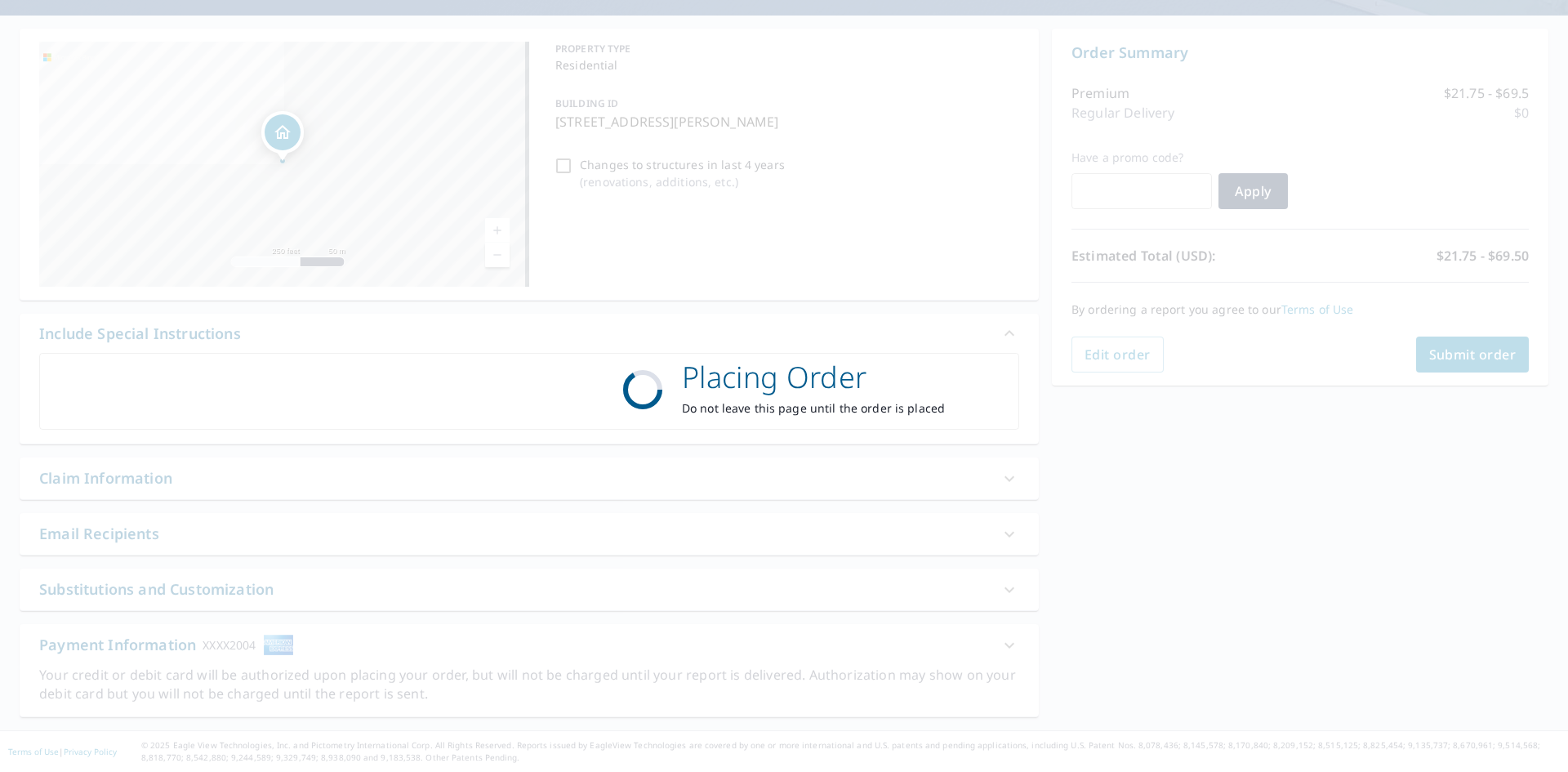
scroll to position [136, 0]
